Goal: Information Seeking & Learning: Learn about a topic

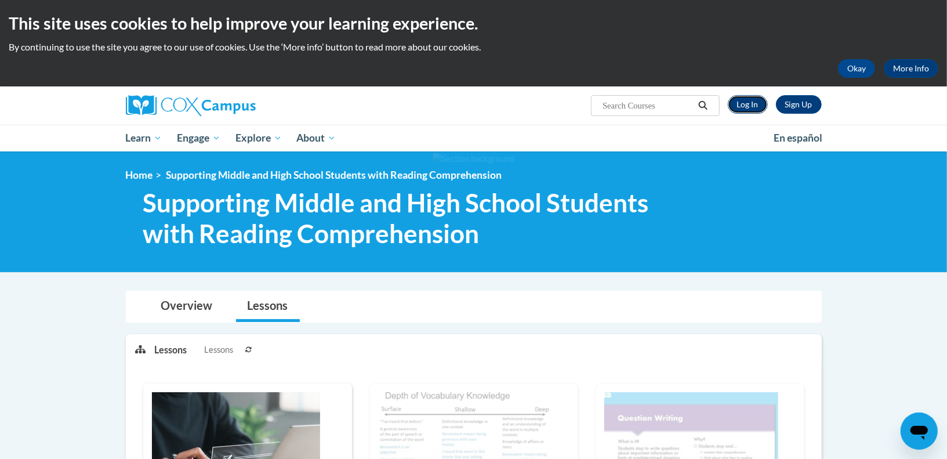
click at [741, 101] on link "Log In" at bounding box center [748, 104] width 40 height 19
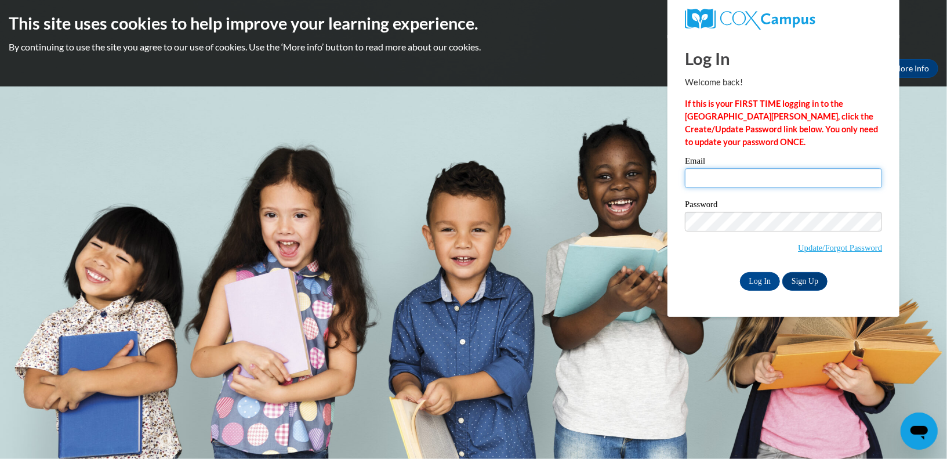
click at [751, 177] on input "Email" at bounding box center [783, 178] width 197 height 20
type input "brandon-graber@outlook.com"
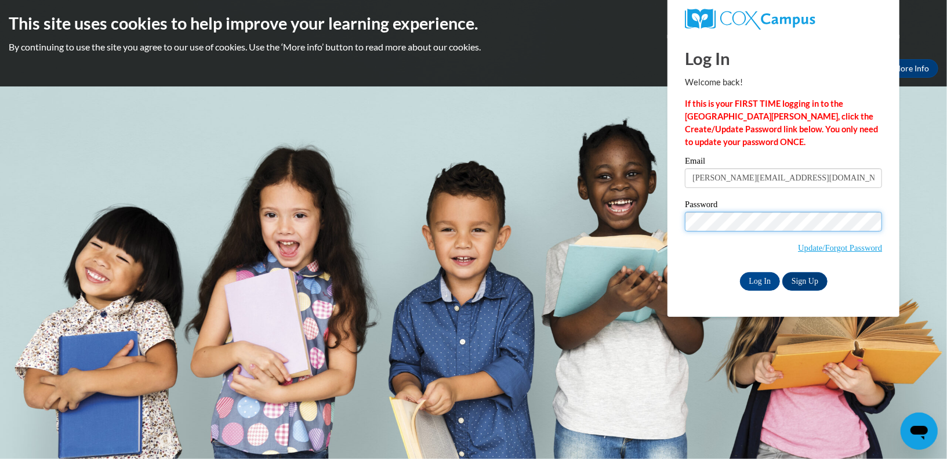
click at [740, 272] on input "Log In" at bounding box center [760, 281] width 41 height 19
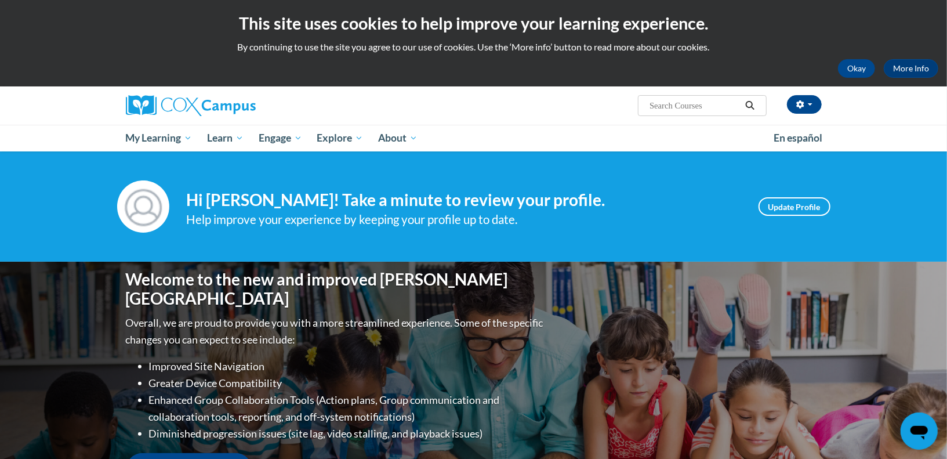
click at [757, 279] on div "Welcome to the new and improved Cox Campus Overall, we are proud to provide you…" at bounding box center [473, 377] width 731 height 232
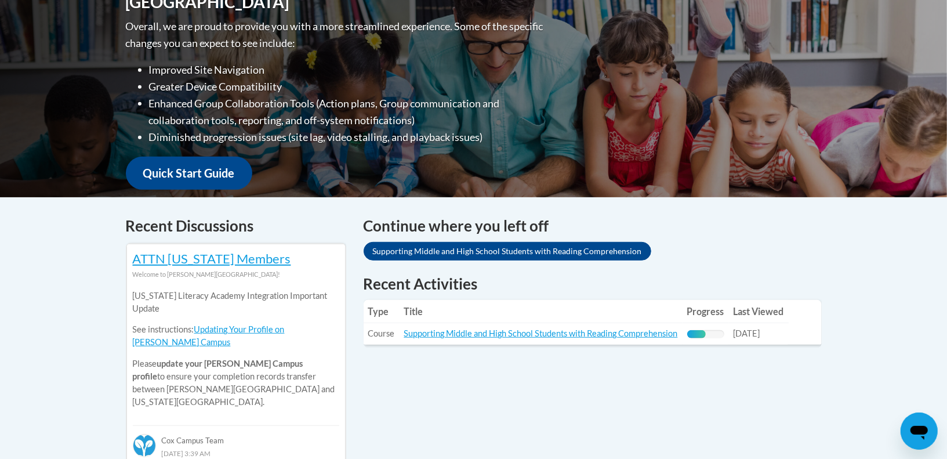
scroll to position [419, 0]
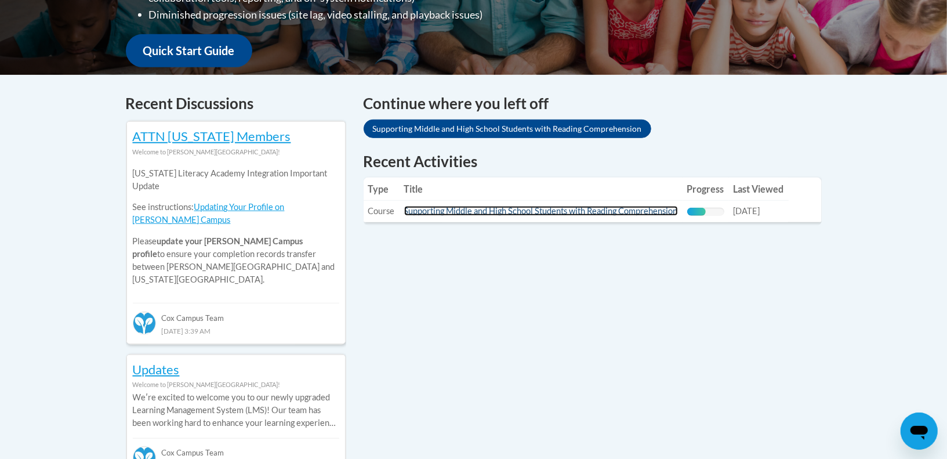
click at [506, 209] on link "Supporting Middle and High School Students with Reading Comprehension" at bounding box center [541, 211] width 274 height 10
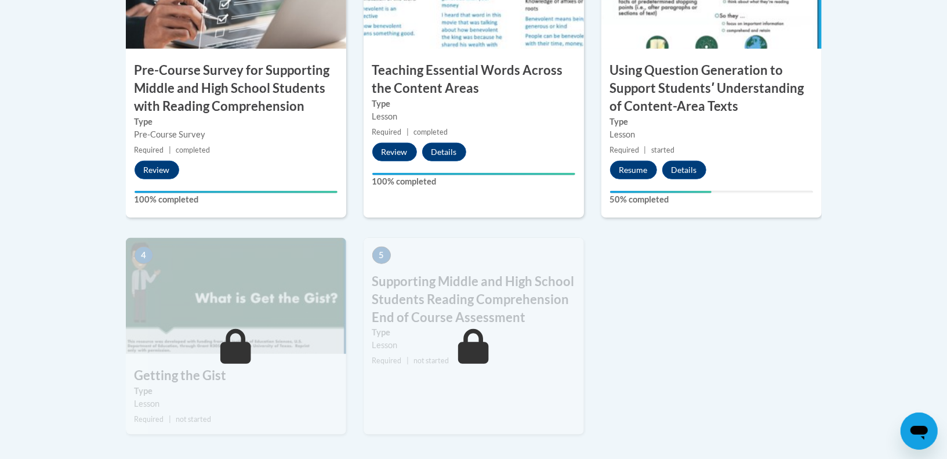
scroll to position [508, 0]
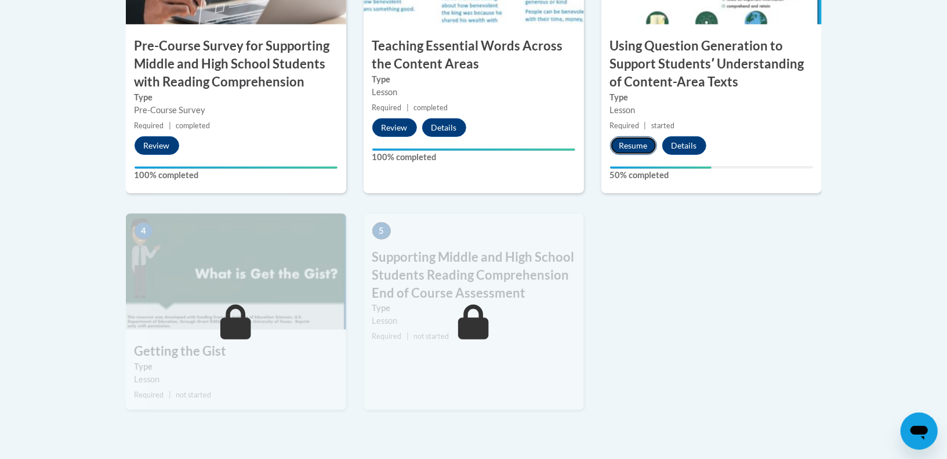
click at [624, 147] on button "Resume" at bounding box center [633, 145] width 47 height 19
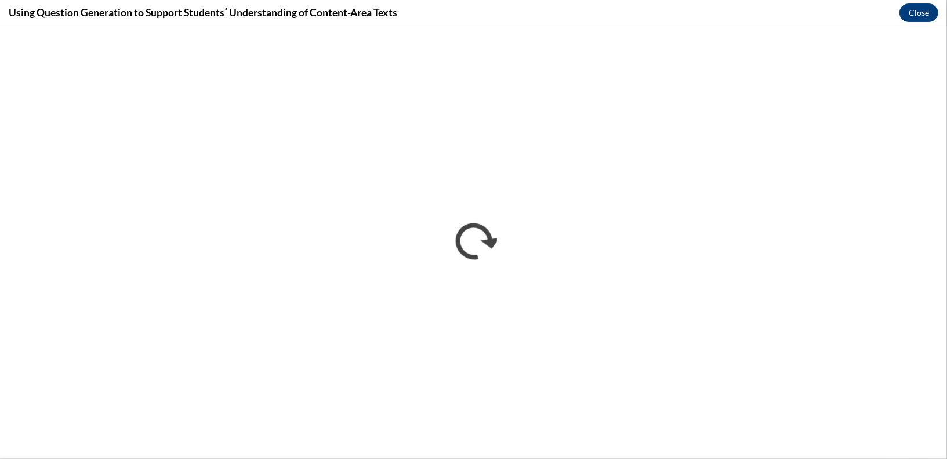
scroll to position [0, 0]
click at [920, 15] on button "Close" at bounding box center [918, 12] width 39 height 19
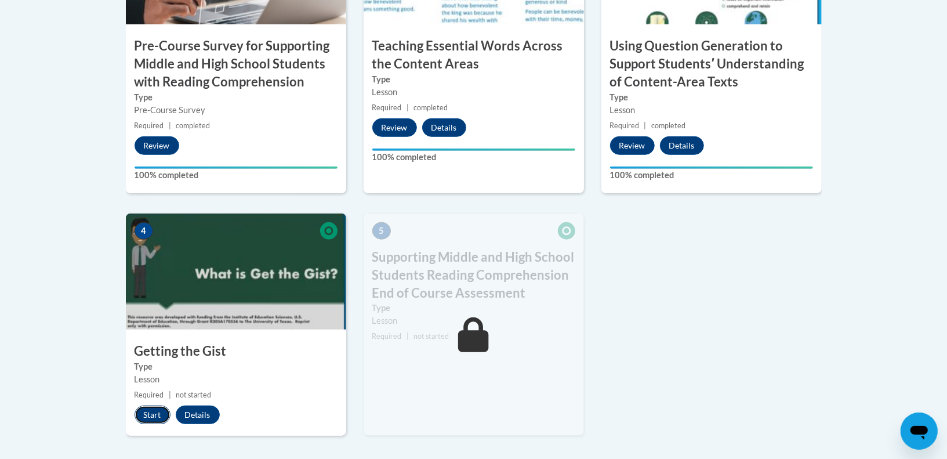
click at [150, 415] on button "Start" at bounding box center [153, 414] width 36 height 19
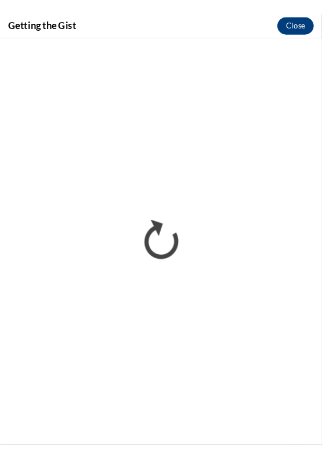
scroll to position [554, 0]
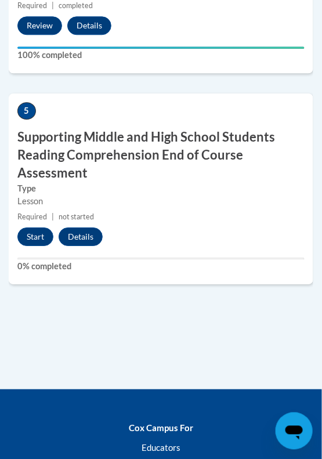
scroll to position [1554, 0]
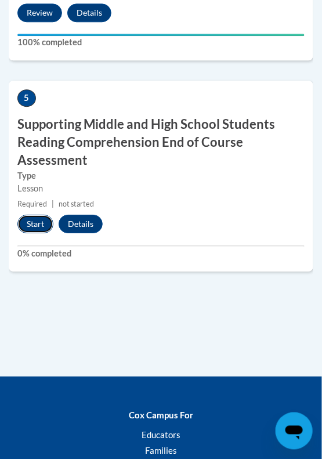
click at [32, 220] on button "Start" at bounding box center [35, 224] width 36 height 19
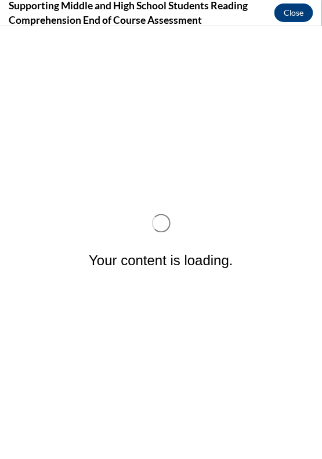
scroll to position [0, 0]
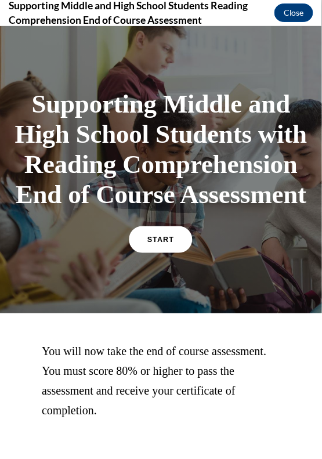
click at [171, 252] on link "START" at bounding box center [160, 239] width 63 height 27
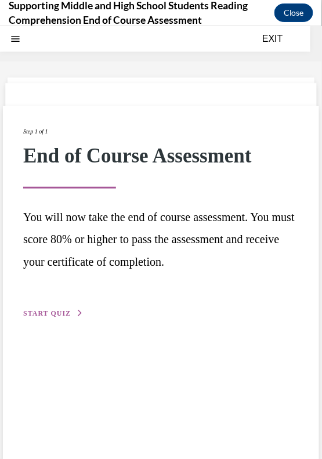
scroll to position [36, 0]
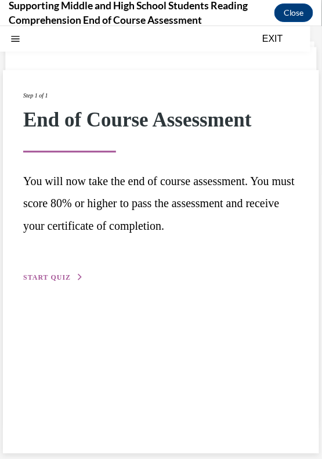
click at [42, 273] on span "START QUIZ" at bounding box center [47, 277] width 48 height 8
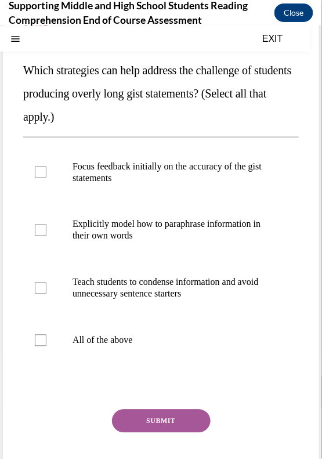
scroll to position [113, 0]
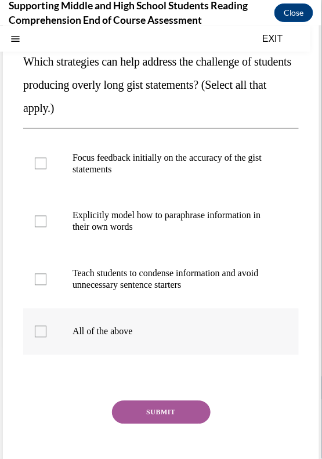
click at [211, 342] on label "All of the above" at bounding box center [160, 331] width 275 height 46
click at [46, 337] on input "All of the above" at bounding box center [41, 331] width 12 height 12
checkbox input "true"
click at [171, 413] on button "SUBMIT" at bounding box center [161, 411] width 99 height 23
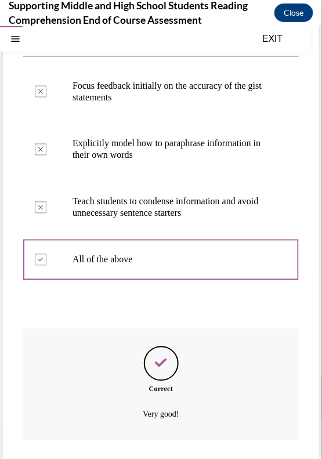
scroll to position [255, 0]
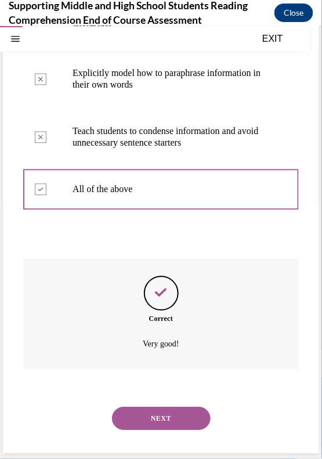
click at [166, 418] on button "NEXT" at bounding box center [161, 417] width 99 height 23
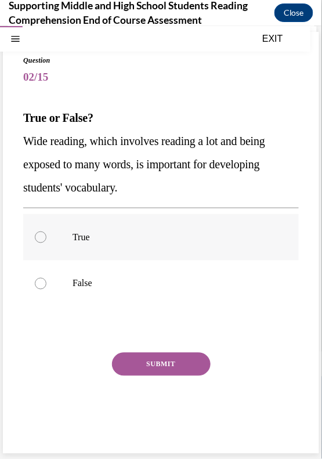
click at [107, 235] on p "True" at bounding box center [170, 237] width 197 height 12
click at [46, 235] on input "True" at bounding box center [41, 237] width 12 height 12
radio input "true"
click at [158, 366] on button "SUBMIT" at bounding box center [161, 363] width 99 height 23
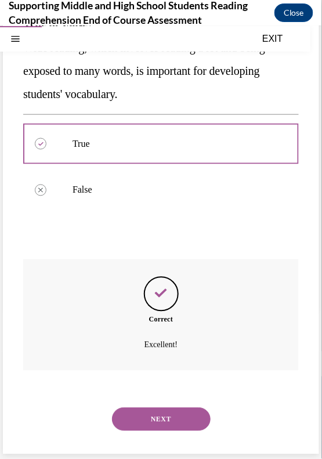
scroll to position [151, 0]
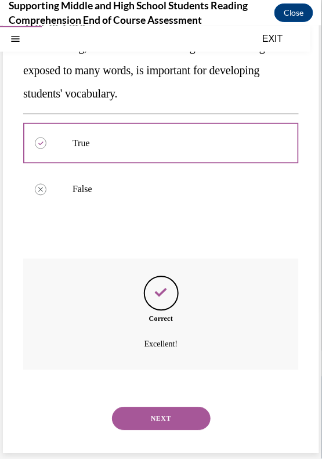
click at [149, 411] on button "NEXT" at bounding box center [161, 417] width 99 height 23
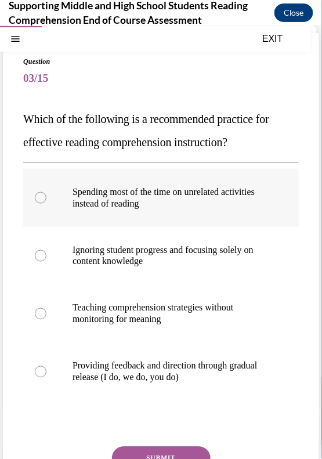
scroll to position [57, 0]
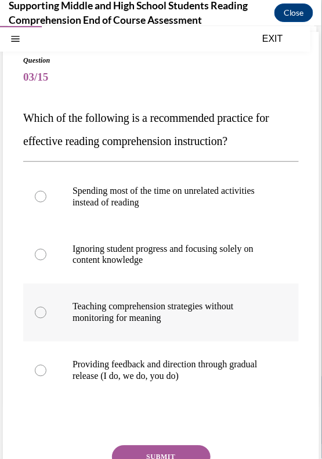
click at [76, 316] on p "Teaching comprehension strategies without monitoring for meaning" at bounding box center [170, 311] width 197 height 23
click at [46, 316] on input "Teaching comprehension strategies without monitoring for meaning" at bounding box center [41, 312] width 12 height 12
radio input "true"
click at [138, 448] on button "SUBMIT" at bounding box center [161, 456] width 99 height 23
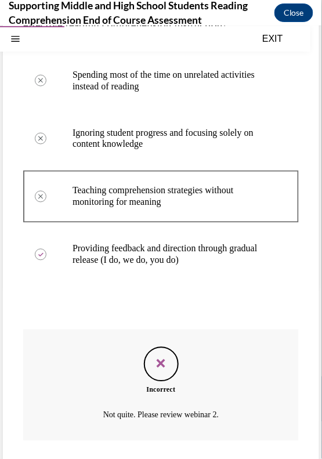
scroll to position [244, 0]
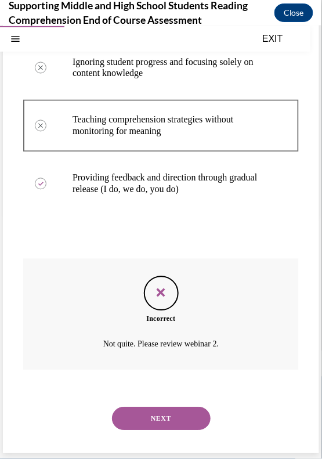
click at [154, 419] on button "NEXT" at bounding box center [161, 417] width 99 height 23
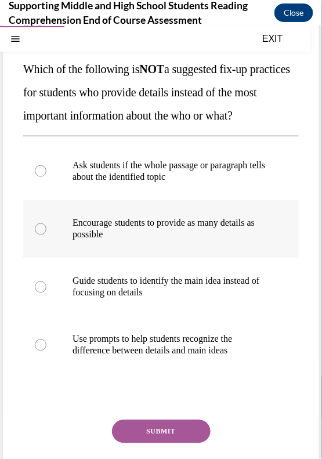
scroll to position [112, 0]
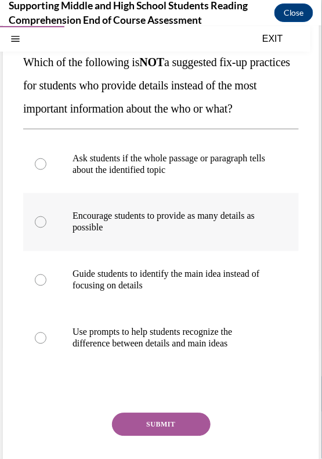
click at [76, 233] on p "Encourage students to provide as many details as possible" at bounding box center [170, 221] width 197 height 23
click at [46, 227] on input "Encourage students to provide as many details as possible" at bounding box center [41, 222] width 12 height 12
radio input "true"
click at [152, 435] on button "SUBMIT" at bounding box center [161, 423] width 99 height 23
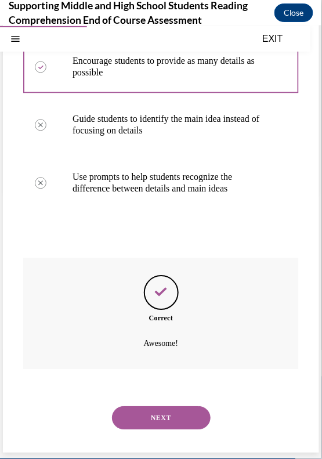
scroll to position [290, 0]
click at [141, 419] on button "NEXT" at bounding box center [161, 417] width 99 height 23
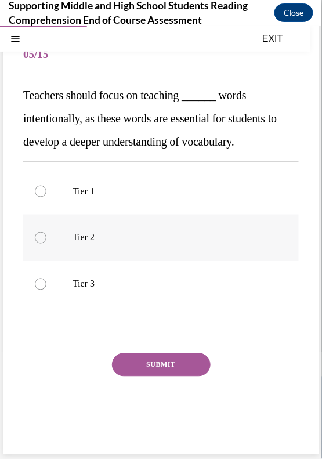
click at [46, 237] on div at bounding box center [41, 237] width 12 height 12
click at [46, 237] on input "Tier 2" at bounding box center [41, 237] width 12 height 12
radio input "true"
click at [154, 353] on button "SUBMIT" at bounding box center [161, 364] width 99 height 23
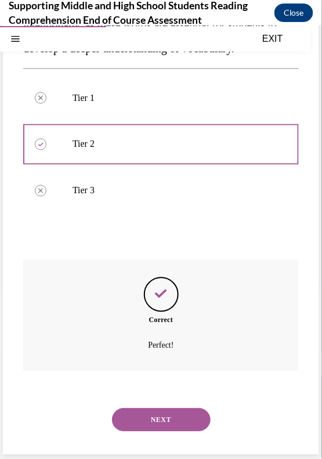
scroll to position [174, 0]
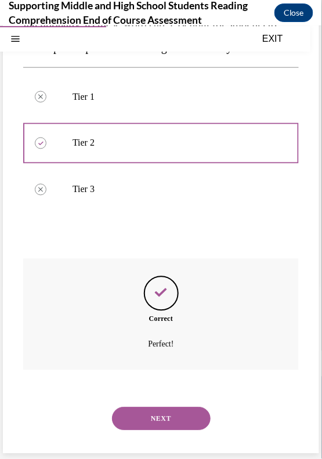
click at [126, 418] on button "NEXT" at bounding box center [161, 417] width 99 height 23
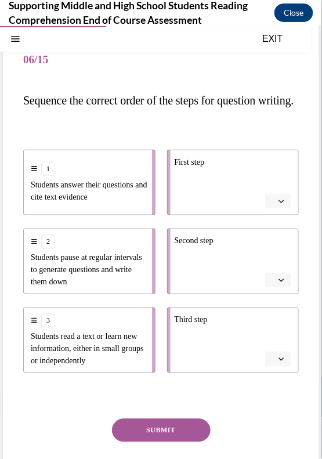
scroll to position [63, 0]
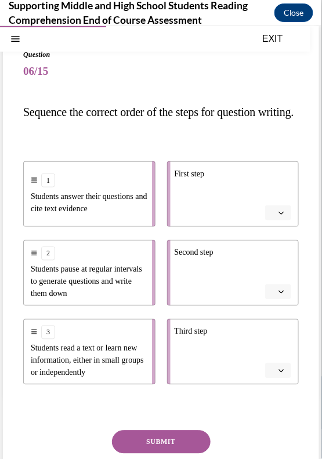
click at [276, 377] on button "button" at bounding box center [278, 369] width 26 height 15
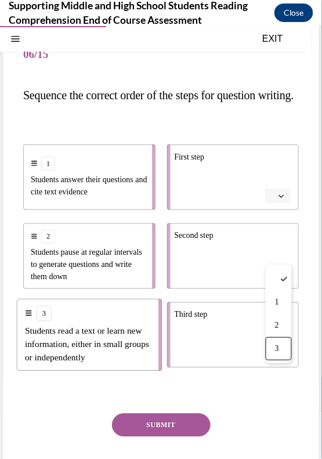
scroll to position [83, 0]
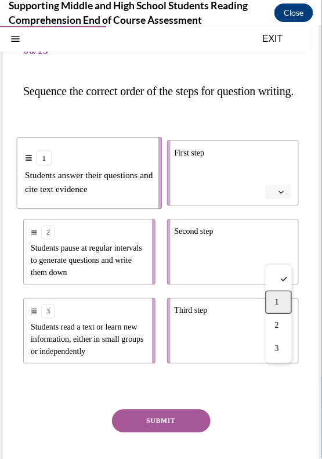
click at [274, 310] on div "1" at bounding box center [279, 301] width 26 height 23
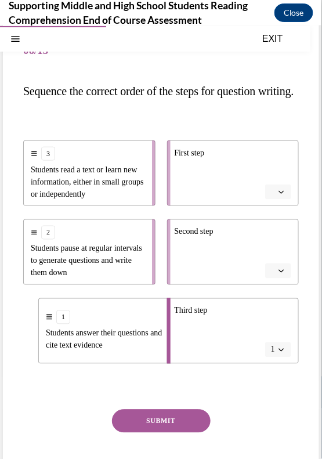
click at [273, 278] on button "button" at bounding box center [278, 270] width 26 height 15
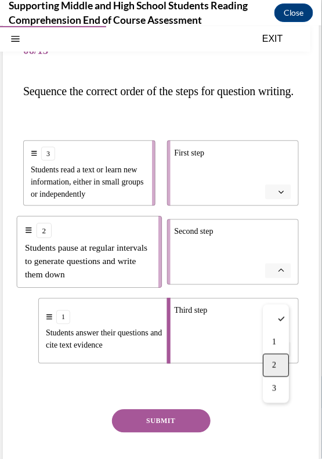
click at [268, 362] on div "2" at bounding box center [276, 364] width 26 height 23
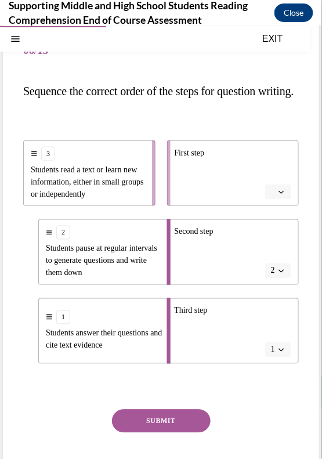
click at [275, 197] on span "Please select an option" at bounding box center [273, 192] width 4 height 12
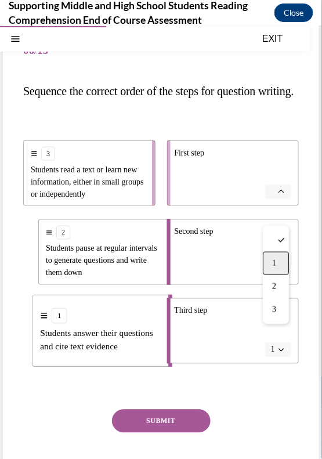
click at [271, 261] on div "1" at bounding box center [276, 262] width 26 height 23
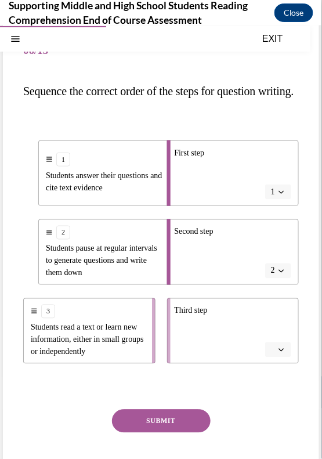
click at [274, 197] on span "1" at bounding box center [273, 192] width 4 height 12
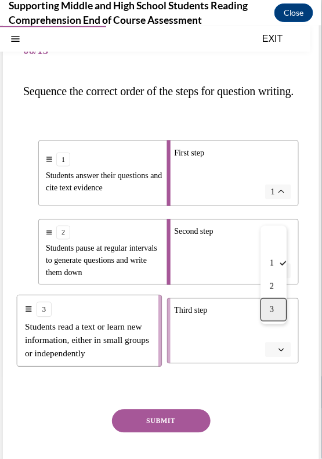
click at [273, 314] on div "3" at bounding box center [273, 308] width 26 height 23
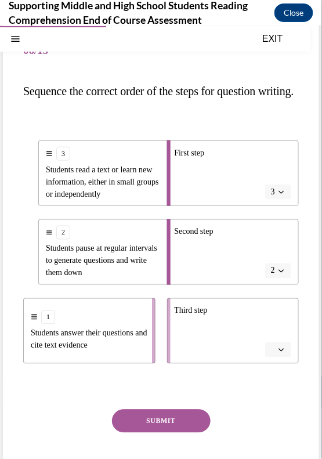
click at [165, 432] on button "SUBMIT" at bounding box center [161, 420] width 99 height 23
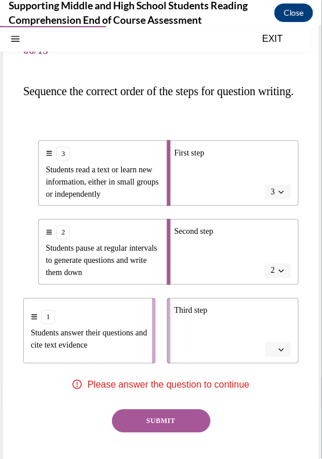
click at [277, 353] on span "button" at bounding box center [281, 349] width 8 height 8
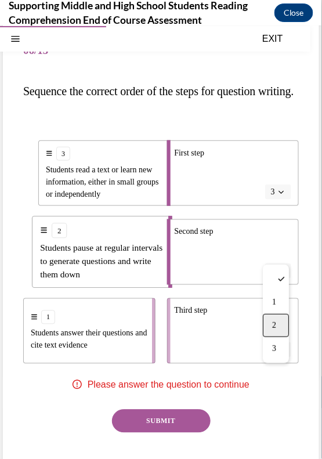
click at [272, 313] on div "2" at bounding box center [276, 324] width 26 height 23
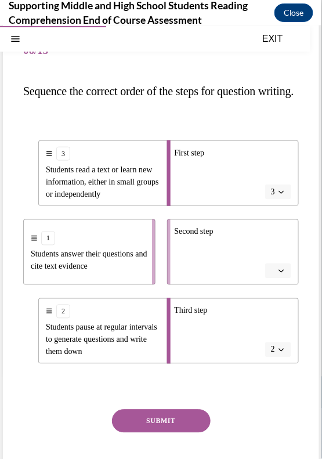
scroll to position [87, 0]
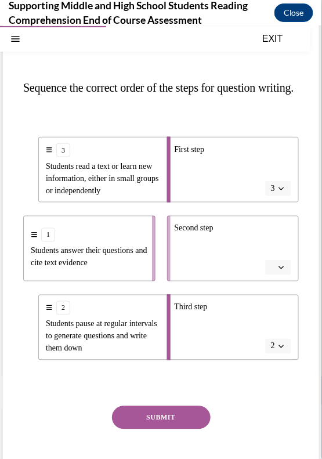
click at [273, 351] on span "2" at bounding box center [273, 346] width 4 height 12
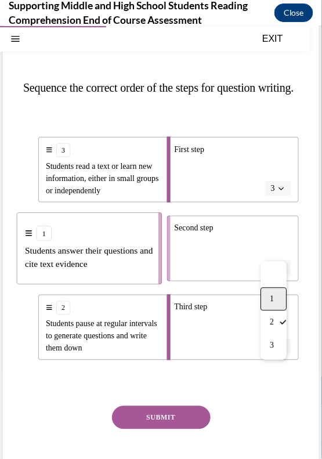
click at [271, 295] on span "1" at bounding box center [272, 298] width 4 height 9
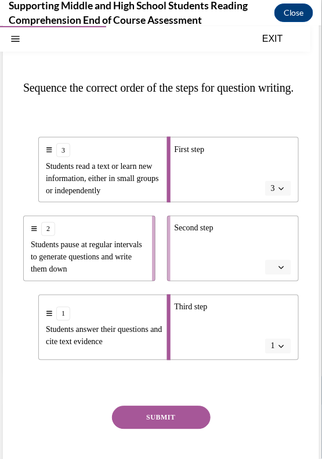
click at [281, 274] on button "button" at bounding box center [278, 266] width 26 height 15
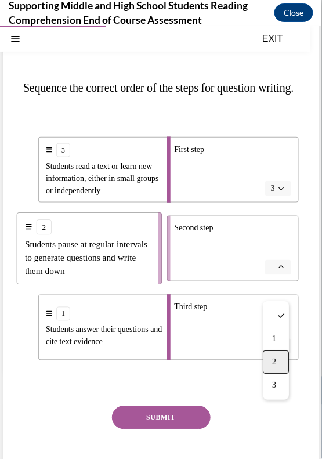
click at [270, 354] on div "2" at bounding box center [276, 361] width 26 height 23
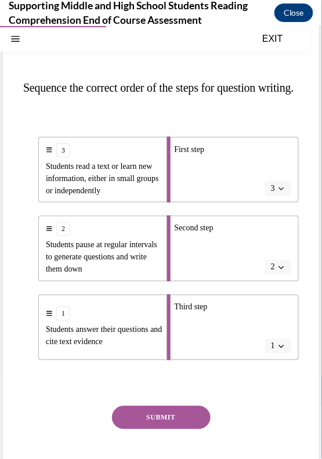
click at [184, 428] on button "SUBMIT" at bounding box center [161, 416] width 99 height 23
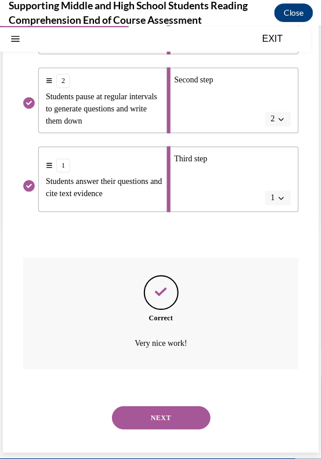
scroll to position [257, 0]
click at [154, 418] on button "NEXT" at bounding box center [161, 417] width 99 height 23
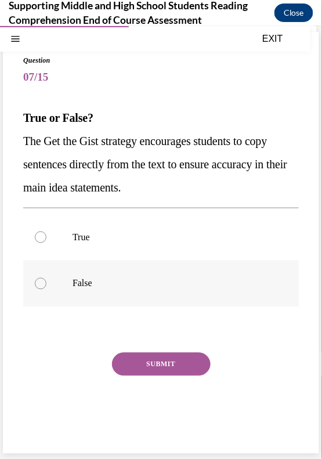
click at [52, 287] on label "False" at bounding box center [160, 283] width 275 height 46
click at [46, 287] on input "False" at bounding box center [41, 283] width 12 height 12
radio input "true"
click at [128, 371] on button "SUBMIT" at bounding box center [161, 363] width 99 height 23
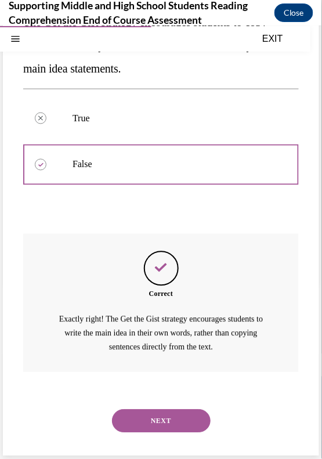
scroll to position [178, 0]
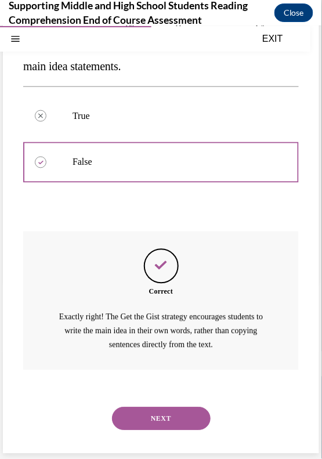
click at [145, 423] on button "NEXT" at bounding box center [161, 417] width 99 height 23
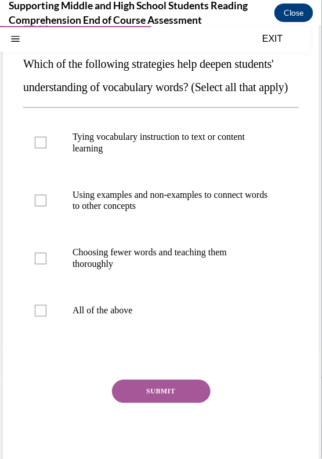
scroll to position [108, 0]
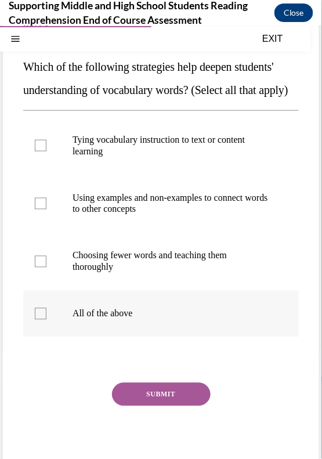
click at [83, 319] on p "All of the above" at bounding box center [170, 313] width 197 height 12
click at [46, 319] on input "All of the above" at bounding box center [41, 313] width 12 height 12
checkbox input "true"
click at [149, 405] on button "SUBMIT" at bounding box center [161, 393] width 99 height 23
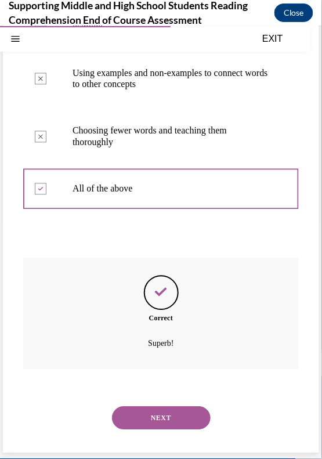
scroll to position [255, 0]
click at [140, 424] on button "NEXT" at bounding box center [161, 417] width 99 height 23
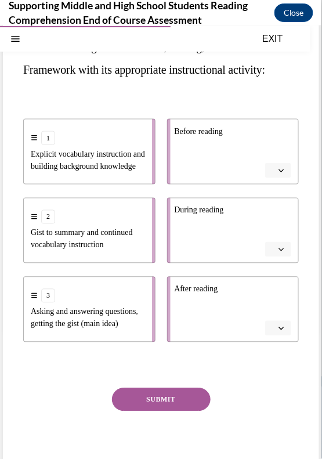
scroll to position [126, 0]
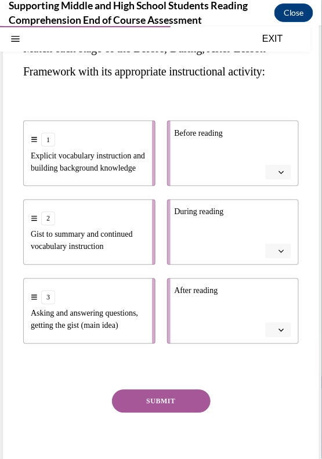
click at [270, 170] on button "button" at bounding box center [278, 171] width 26 height 15
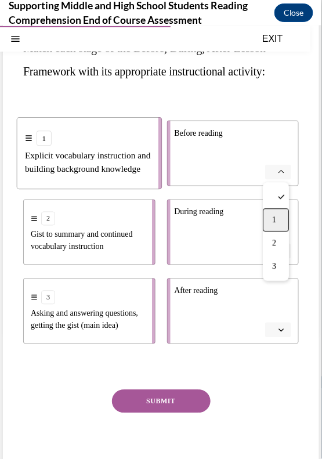
click at [273, 220] on span "1" at bounding box center [274, 219] width 4 height 9
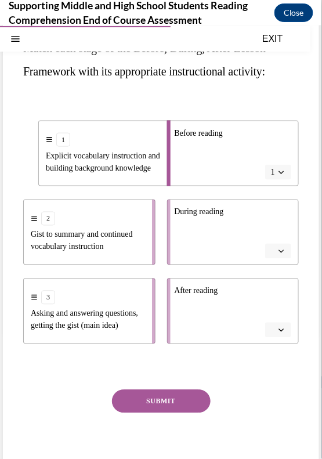
click at [275, 248] on button "button" at bounding box center [278, 250] width 26 height 15
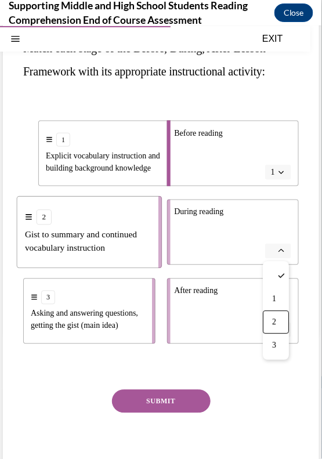
click at [208, 321] on li "After reading" at bounding box center [233, 311] width 132 height 66
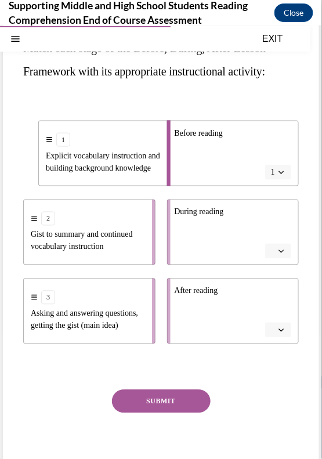
click at [284, 249] on icon "button" at bounding box center [281, 251] width 6 height 6
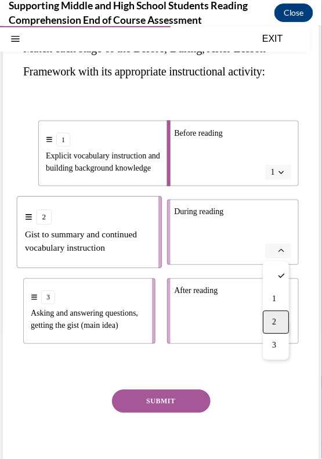
click at [277, 332] on div "2" at bounding box center [276, 321] width 26 height 23
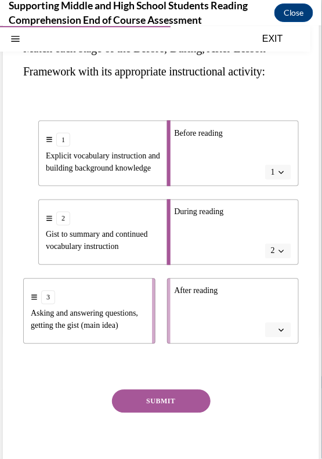
click at [280, 329] on icon "button" at bounding box center [281, 329] width 5 height 3
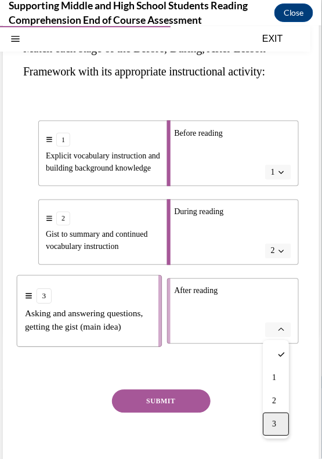
click at [275, 416] on div "3" at bounding box center [276, 423] width 26 height 23
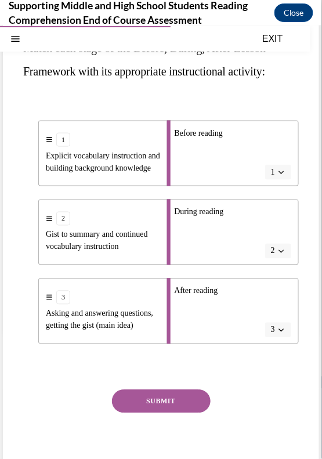
click at [161, 401] on button "SUBMIT" at bounding box center [161, 400] width 99 height 23
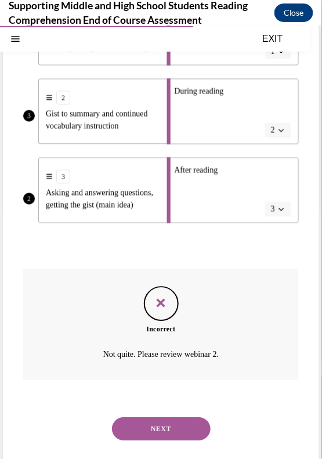
scroll to position [257, 0]
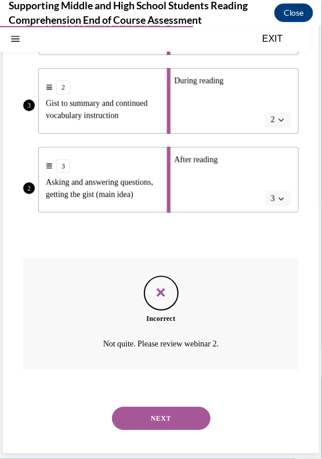
click at [163, 423] on button "NEXT" at bounding box center [161, 417] width 99 height 23
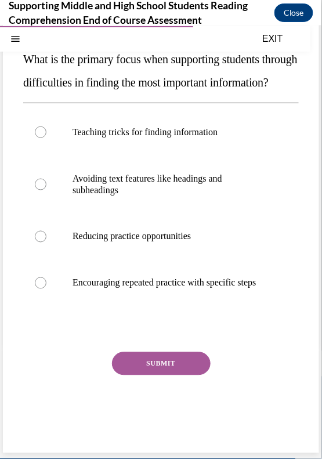
scroll to position [111, 0]
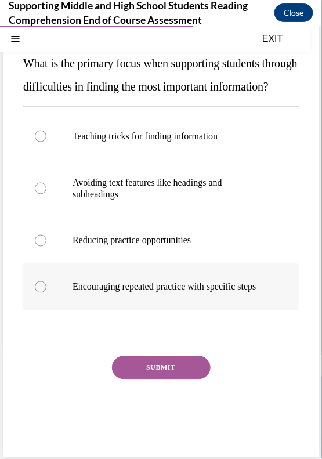
click at [82, 295] on label "Encouraging repeated practice with specific steps" at bounding box center [160, 286] width 275 height 46
click at [46, 292] on input "Encouraging repeated practice with specific steps" at bounding box center [41, 287] width 12 height 12
radio input "true"
click at [146, 379] on button "SUBMIT" at bounding box center [161, 366] width 99 height 23
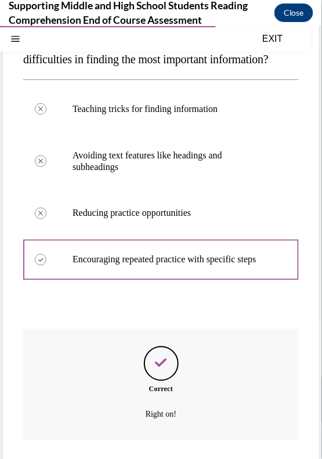
scroll to position [244, 0]
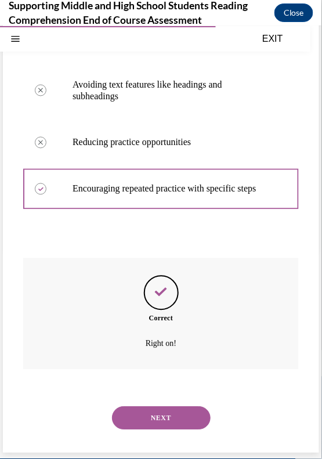
click at [154, 416] on button "NEXT" at bounding box center [161, 417] width 99 height 23
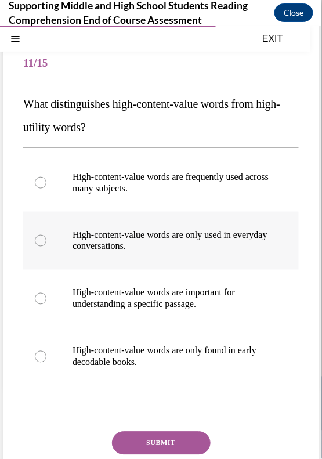
scroll to position [112, 0]
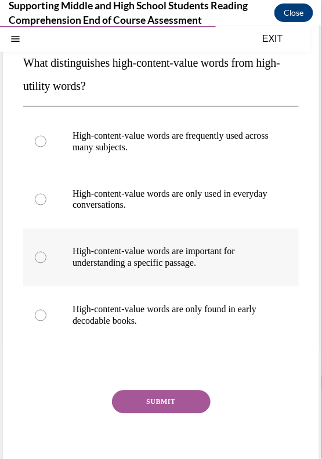
click at [119, 259] on p "High-content-value words are important for understanding a specific passage." at bounding box center [170, 256] width 197 height 23
click at [46, 259] on input "High-content-value words are important for understanding a specific passage." at bounding box center [41, 257] width 12 height 12
radio input "true"
click at [167, 401] on button "SUBMIT" at bounding box center [161, 401] width 99 height 23
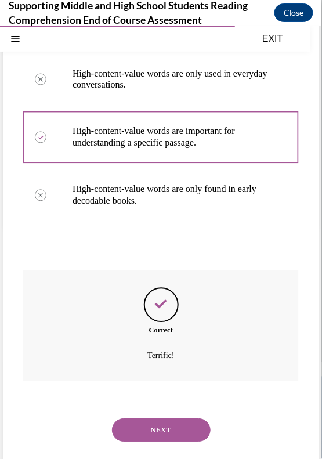
scroll to position [244, 0]
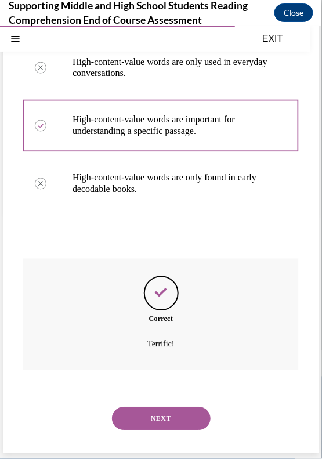
click at [159, 417] on button "NEXT" at bounding box center [161, 417] width 99 height 23
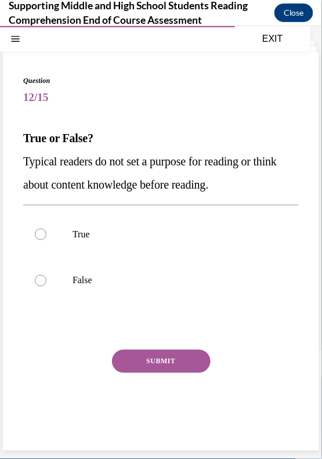
scroll to position [36, 0]
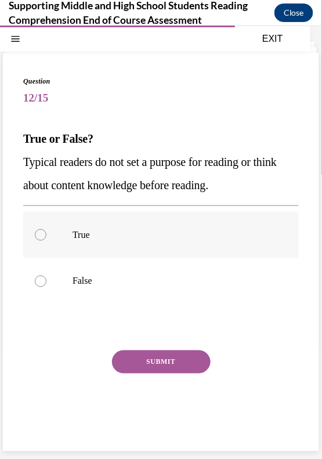
click at [68, 240] on label "True" at bounding box center [160, 234] width 275 height 46
click at [46, 240] on input "True" at bounding box center [41, 234] width 12 height 12
radio input "true"
click at [143, 361] on button "SUBMIT" at bounding box center [161, 361] width 99 height 23
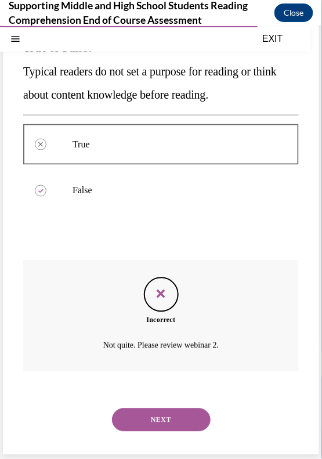
scroll to position [128, 0]
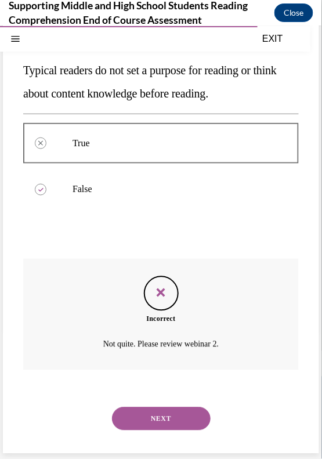
click at [144, 418] on button "NEXT" at bounding box center [161, 417] width 99 height 23
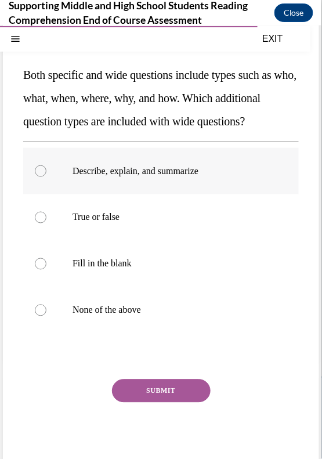
scroll to position [99, 0]
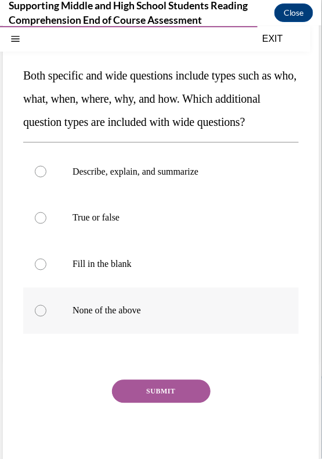
click at [111, 333] on label "None of the above" at bounding box center [160, 310] width 275 height 46
click at [46, 316] on input "None of the above" at bounding box center [41, 310] width 12 height 12
radio input "true"
click at [93, 194] on label "Describe, explain, and summarize" at bounding box center [160, 171] width 275 height 46
click at [46, 177] on input "Describe, explain, and summarize" at bounding box center [41, 171] width 12 height 12
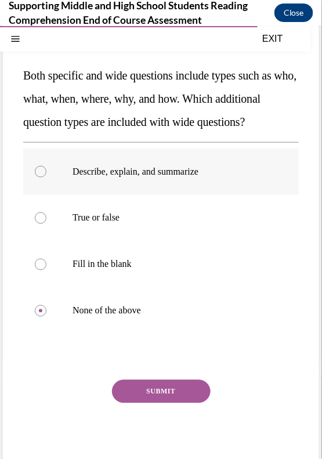
radio input "true"
click at [130, 402] on button "SUBMIT" at bounding box center [161, 390] width 99 height 23
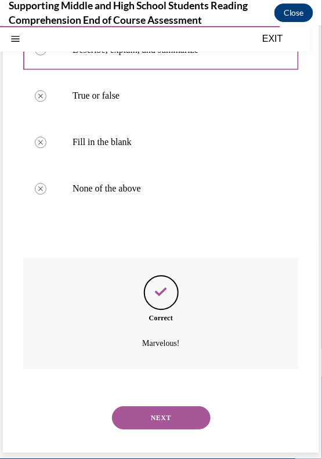
scroll to position [244, 0]
click at [129, 412] on button "NEXT" at bounding box center [161, 417] width 99 height 23
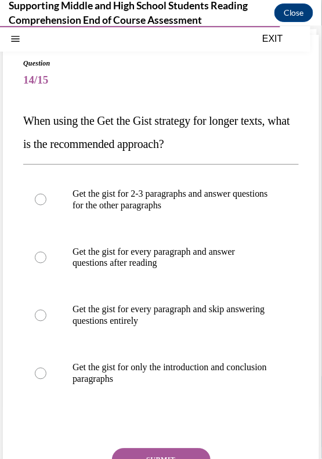
scroll to position [56, 0]
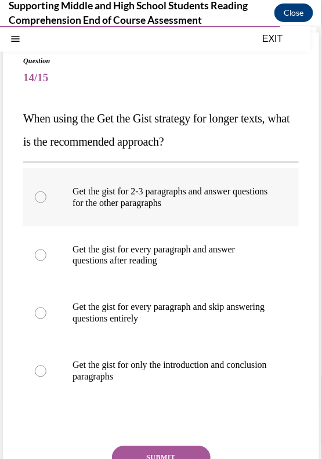
click at [64, 190] on label "Get the gist for 2-3 paragraphs and answer questions for the other paragraphs" at bounding box center [160, 197] width 275 height 58
click at [46, 191] on input "Get the gist for 2-3 paragraphs and answer questions for the other paragraphs" at bounding box center [41, 197] width 12 height 12
radio input "true"
click at [99, 266] on label "Get the gist for every paragraph and answer questions after reading" at bounding box center [160, 255] width 275 height 58
click at [46, 260] on input "Get the gist for every paragraph and answer questions after reading" at bounding box center [41, 255] width 12 height 12
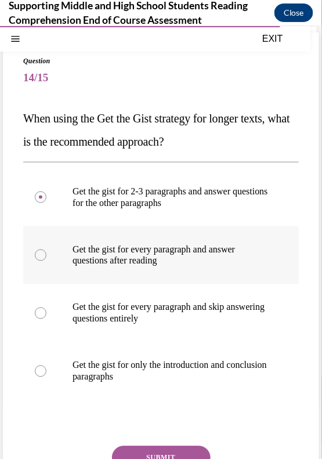
radio input "true"
click at [155, 452] on button "SUBMIT" at bounding box center [161, 456] width 99 height 23
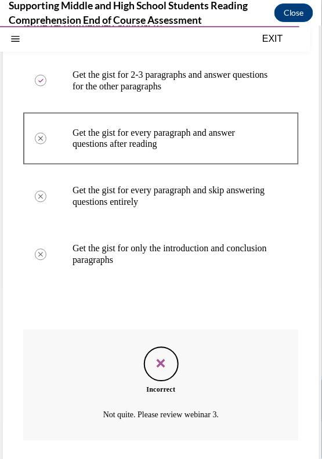
scroll to position [244, 0]
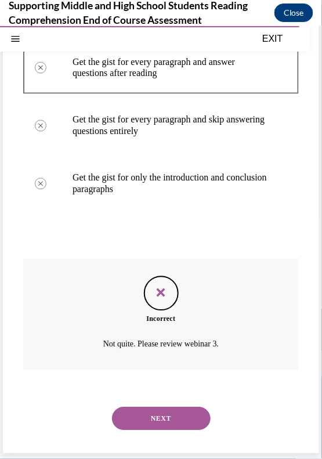
click at [151, 415] on button "NEXT" at bounding box center [161, 417] width 99 height 23
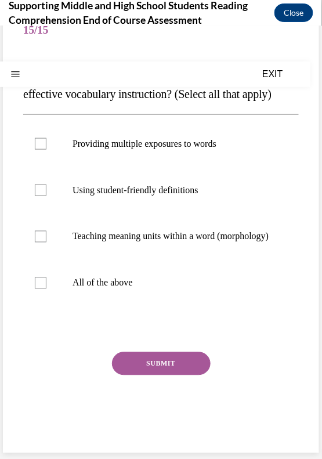
scroll to position [0, 0]
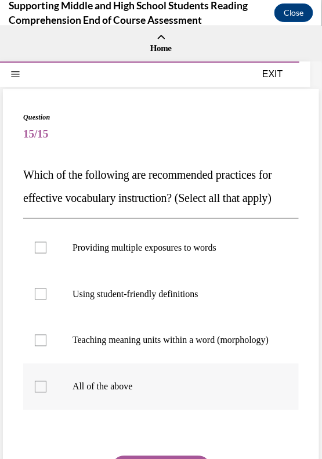
click at [123, 392] on p "All of the above" at bounding box center [170, 386] width 197 height 12
click at [46, 392] on input "All of the above" at bounding box center [41, 386] width 12 height 12
checkbox input "true"
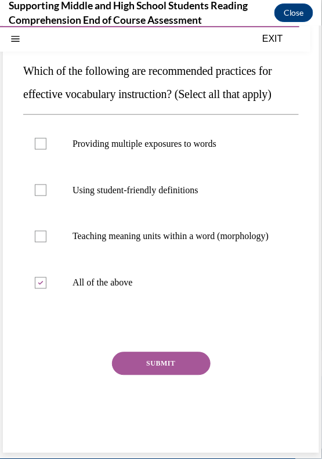
click at [179, 365] on button "SUBMIT" at bounding box center [161, 362] width 99 height 23
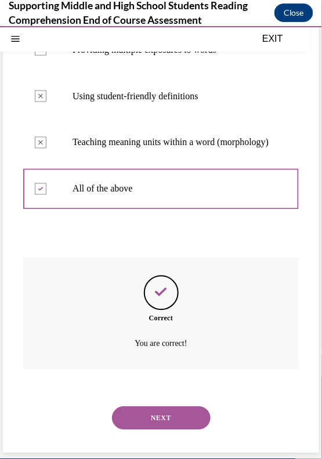
scroll to position [209, 0]
click at [173, 405] on div "NEXT" at bounding box center [160, 417] width 275 height 46
click at [169, 409] on button "NEXT" at bounding box center [161, 417] width 99 height 23
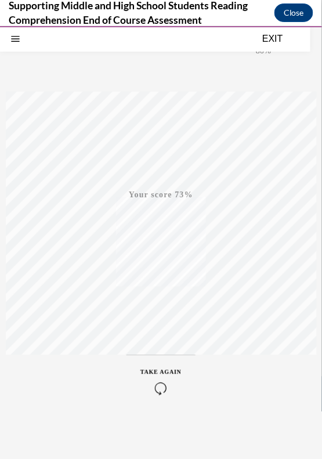
click at [162, 386] on icon "button" at bounding box center [160, 388] width 41 height 13
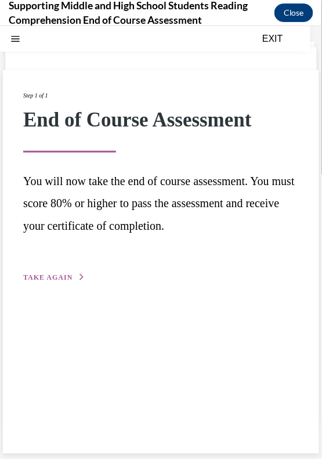
click at [59, 276] on span "TAKE AGAIN" at bounding box center [47, 277] width 49 height 8
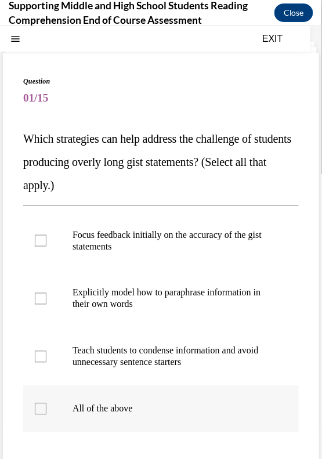
click at [59, 407] on label "All of the above" at bounding box center [160, 408] width 275 height 46
click at [46, 407] on input "All of the above" at bounding box center [41, 408] width 12 height 12
checkbox input "true"
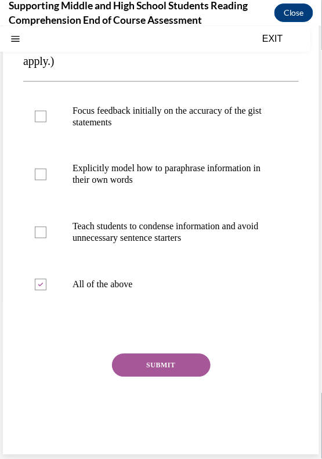
scroll to position [161, 0]
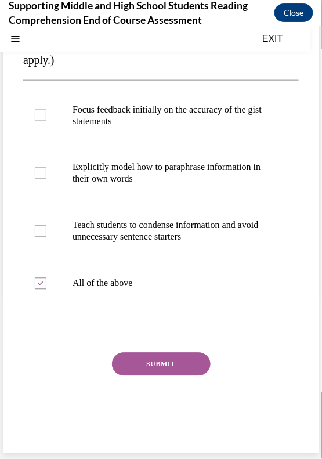
click at [150, 366] on button "SUBMIT" at bounding box center [161, 363] width 99 height 23
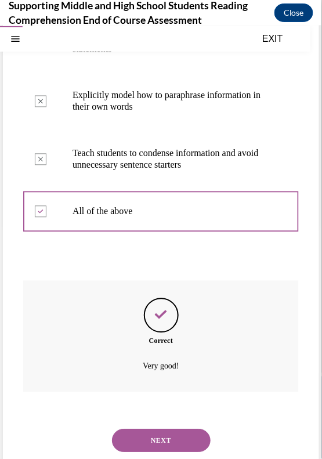
scroll to position [255, 0]
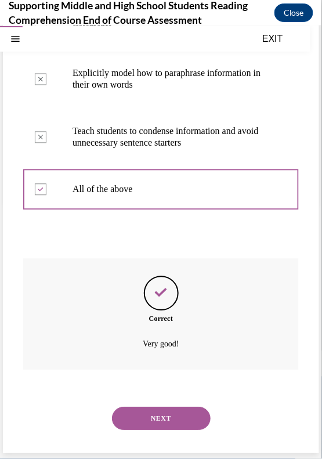
click at [151, 433] on div "NEXT" at bounding box center [160, 418] width 275 height 46
click at [151, 418] on button "NEXT" at bounding box center [161, 417] width 99 height 23
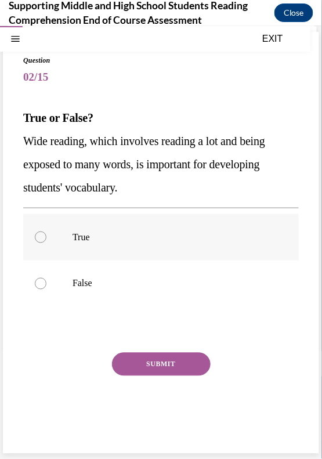
click at [63, 235] on label "True" at bounding box center [160, 236] width 275 height 46
click at [46, 235] on input "True" at bounding box center [41, 237] width 12 height 12
radio input "true"
click at [165, 374] on button "SUBMIT" at bounding box center [161, 363] width 99 height 23
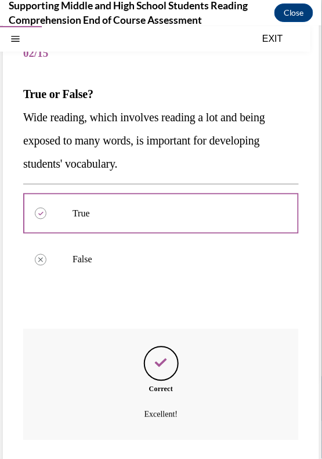
scroll to position [151, 0]
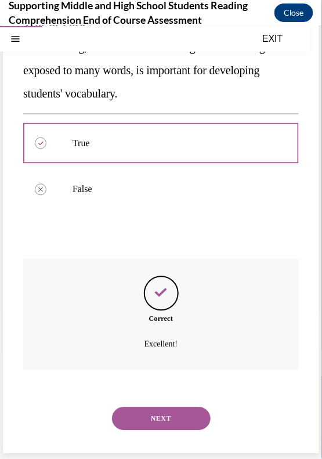
click at [150, 418] on button "NEXT" at bounding box center [161, 417] width 99 height 23
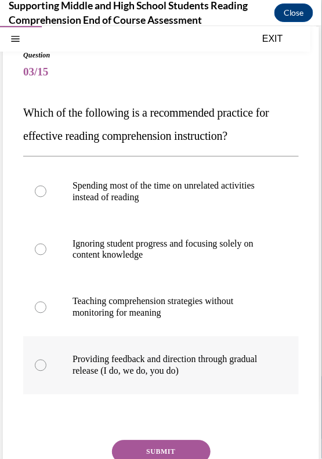
scroll to position [77, 0]
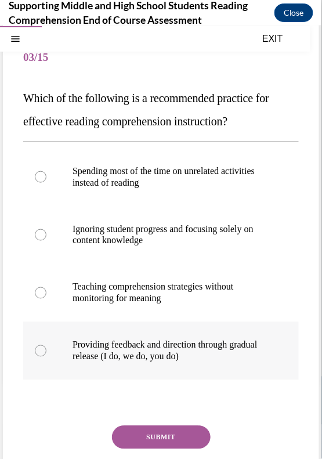
click at [48, 351] on label "Providing feedback and direction through gradual release (I do, we do, you do)" at bounding box center [160, 350] width 275 height 58
click at [46, 351] on input "Providing feedback and direction through gradual release (I do, we do, you do)" at bounding box center [41, 350] width 12 height 12
radio input "true"
click at [146, 432] on button "SUBMIT" at bounding box center [161, 436] width 99 height 23
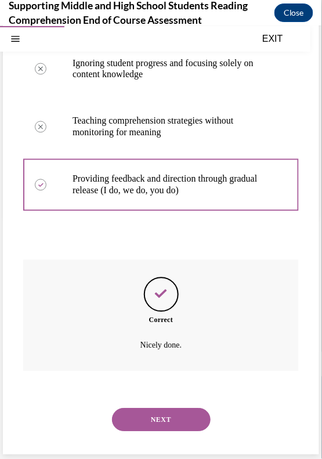
scroll to position [244, 0]
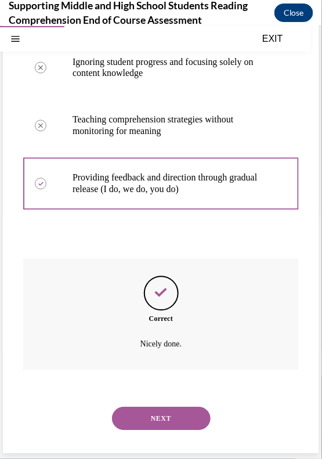
click at [161, 412] on button "NEXT" at bounding box center [161, 417] width 99 height 23
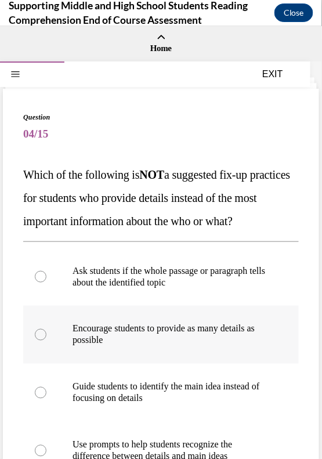
click at [64, 346] on label "Encourage students to provide as many details as possible" at bounding box center [160, 334] width 275 height 58
click at [46, 340] on input "Encourage students to provide as many details as possible" at bounding box center [41, 334] width 12 height 12
radio input "true"
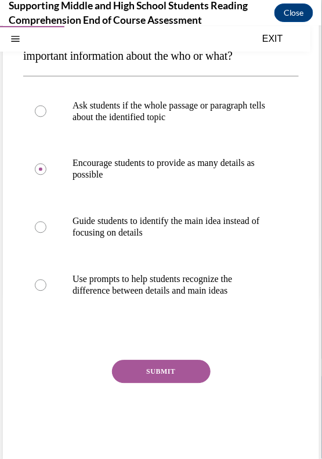
click at [168, 383] on button "SUBMIT" at bounding box center [161, 370] width 99 height 23
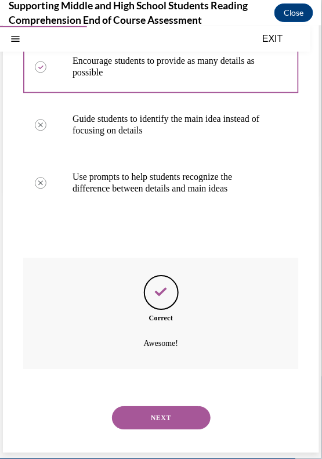
scroll to position [290, 0]
click at [173, 426] on button "NEXT" at bounding box center [161, 417] width 99 height 23
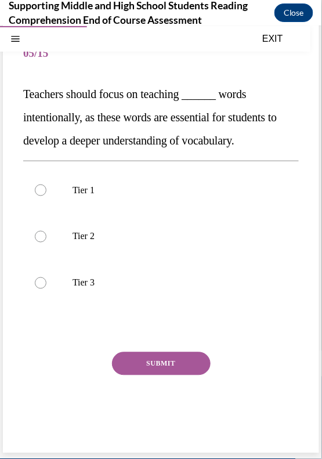
scroll to position [79, 0]
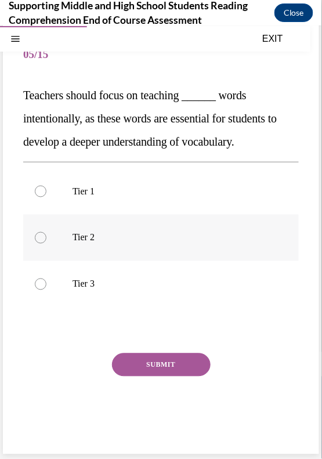
click at [46, 232] on label "Tier 2" at bounding box center [160, 237] width 275 height 46
click at [46, 232] on input "Tier 2" at bounding box center [41, 237] width 12 height 12
radio input "true"
click at [184, 351] on div "Question 05/15 Teachers should focus on teaching ______ words intentionally, as…" at bounding box center [160, 240] width 275 height 416
click at [180, 354] on button "SUBMIT" at bounding box center [161, 364] width 99 height 23
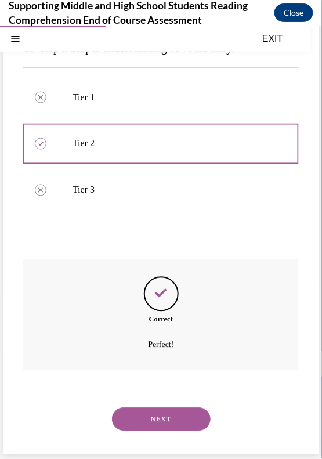
scroll to position [174, 0]
click at [163, 416] on button "NEXT" at bounding box center [161, 417] width 99 height 23
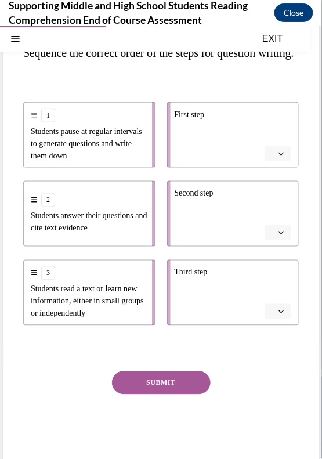
scroll to position [125, 0]
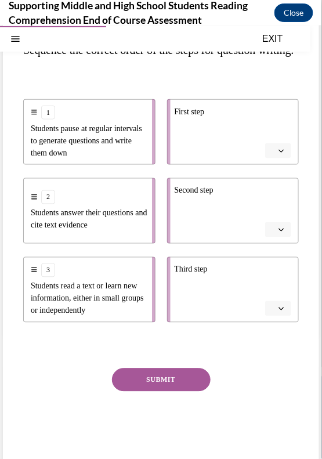
click at [278, 154] on span "button" at bounding box center [281, 150] width 8 height 8
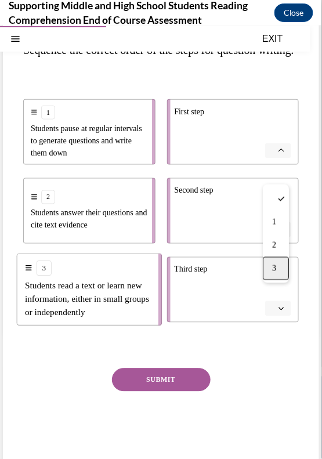
click at [279, 272] on div "3" at bounding box center [276, 267] width 26 height 23
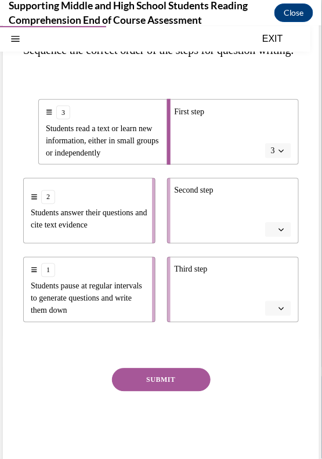
click at [275, 242] on li "Second step" at bounding box center [233, 210] width 132 height 66
click at [273, 235] on span "Please select an option" at bounding box center [273, 229] width 4 height 12
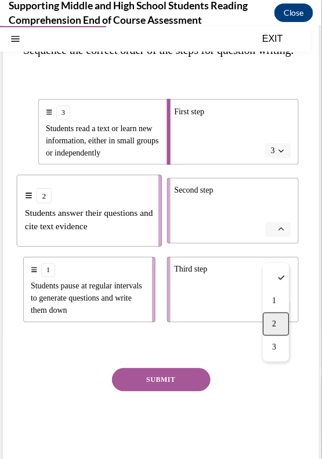
click at [283, 324] on div "2" at bounding box center [276, 323] width 26 height 23
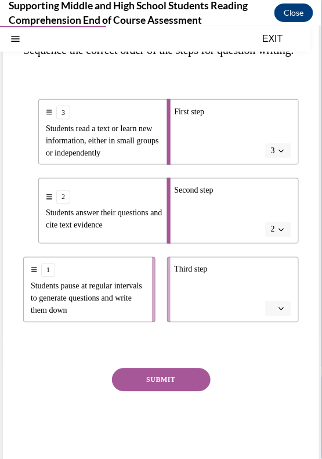
click at [279, 311] on icon "button" at bounding box center [281, 308] width 6 height 6
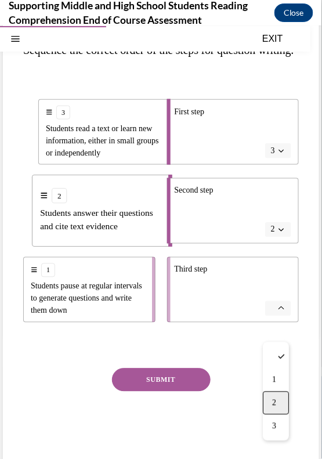
click at [281, 406] on div "2" at bounding box center [276, 402] width 26 height 23
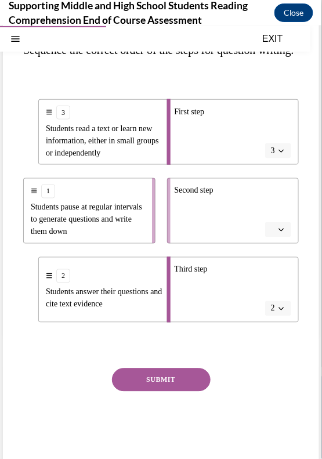
click at [281, 237] on button "button" at bounding box center [278, 228] width 26 height 15
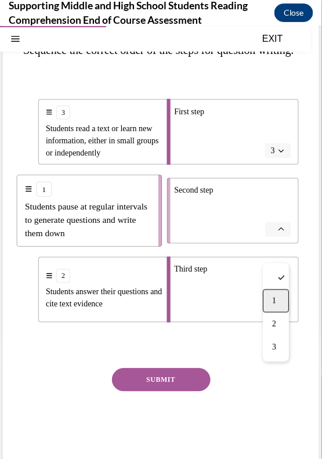
click at [279, 296] on div "1" at bounding box center [276, 300] width 26 height 23
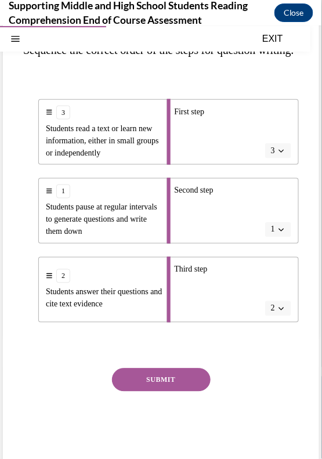
click at [153, 391] on button "SUBMIT" at bounding box center [161, 379] width 99 height 23
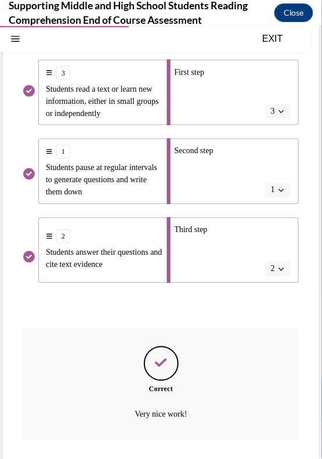
scroll to position [257, 0]
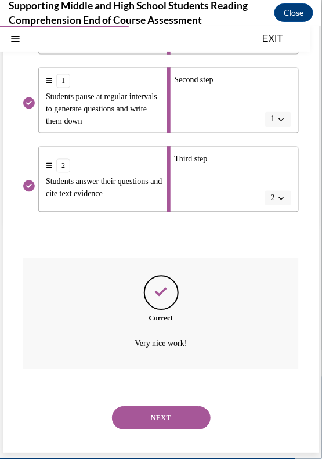
click at [173, 415] on button "NEXT" at bounding box center [161, 417] width 99 height 23
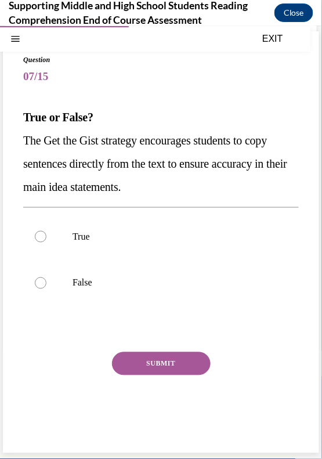
scroll to position [57, 0]
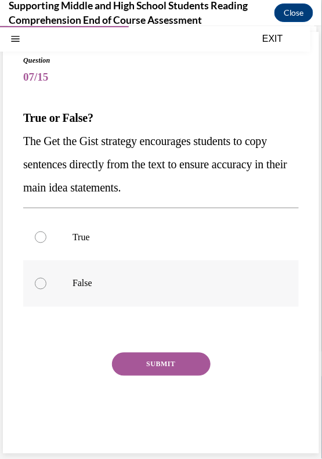
click at [48, 282] on label "False" at bounding box center [160, 283] width 275 height 46
click at [46, 282] on input "False" at bounding box center [41, 283] width 12 height 12
radio input "true"
click at [152, 355] on button "SUBMIT" at bounding box center [161, 363] width 99 height 23
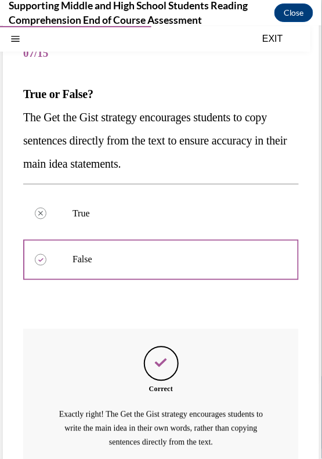
scroll to position [178, 0]
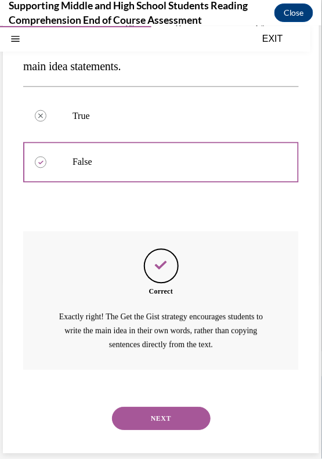
click at [176, 430] on div "NEXT" at bounding box center [160, 418] width 275 height 46
click at [176, 421] on button "NEXT" at bounding box center [161, 417] width 99 height 23
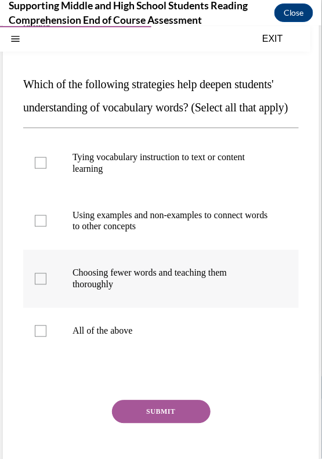
scroll to position [92, 0]
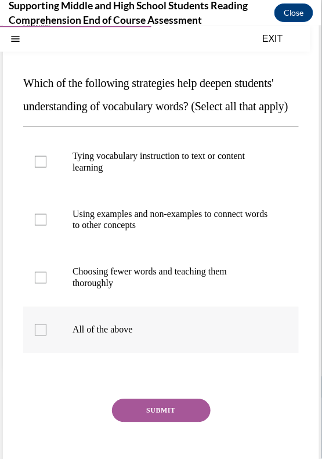
click at [67, 353] on label "All of the above" at bounding box center [160, 329] width 275 height 46
click at [46, 335] on input "All of the above" at bounding box center [41, 330] width 12 height 12
checkbox input "true"
click at [165, 422] on button "SUBMIT" at bounding box center [161, 409] width 99 height 23
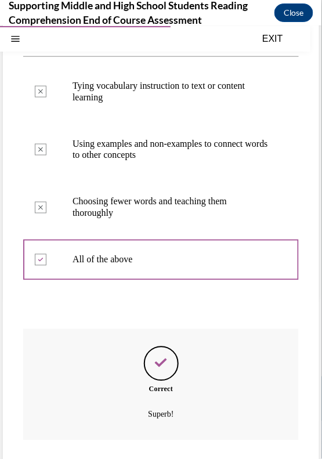
scroll to position [255, 0]
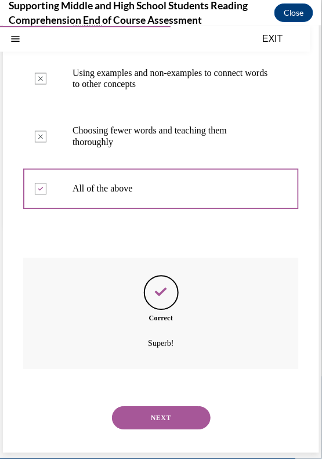
click at [166, 410] on button "NEXT" at bounding box center [161, 417] width 99 height 23
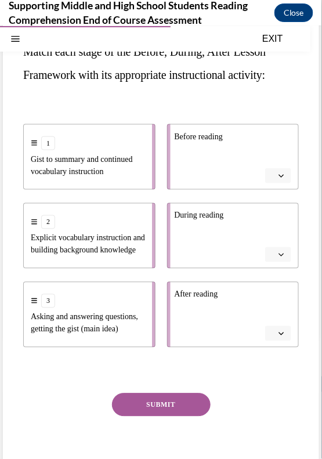
scroll to position [164, 0]
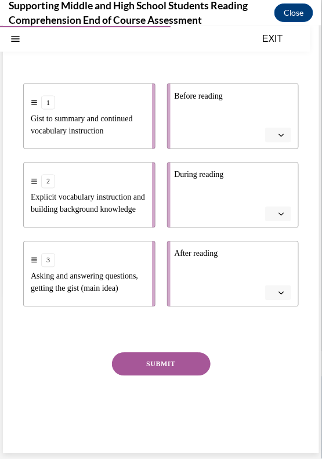
click at [278, 132] on span "button" at bounding box center [281, 134] width 8 height 8
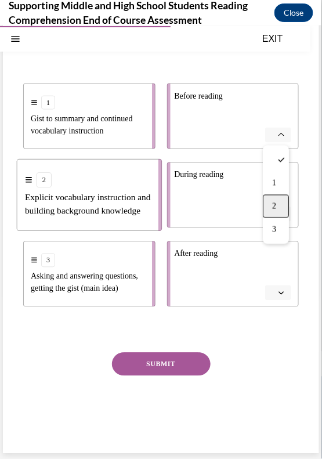
click at [274, 203] on span "2" at bounding box center [274, 205] width 4 height 9
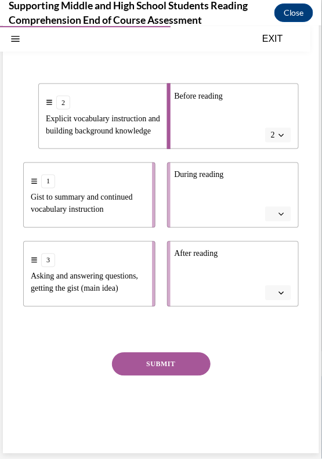
click at [274, 209] on span "Please select an option" at bounding box center [273, 214] width 4 height 12
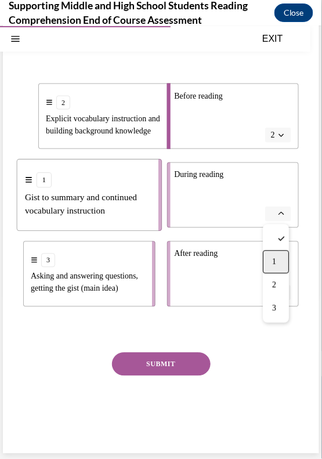
click at [277, 270] on div "1" at bounding box center [276, 261] width 26 height 23
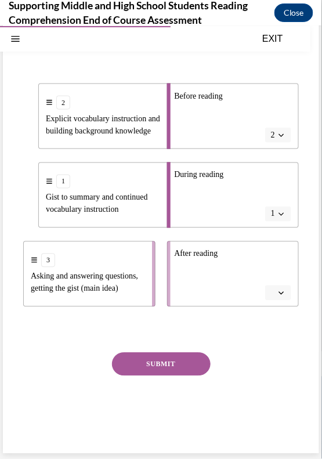
click at [281, 295] on icon "button" at bounding box center [281, 292] width 6 height 6
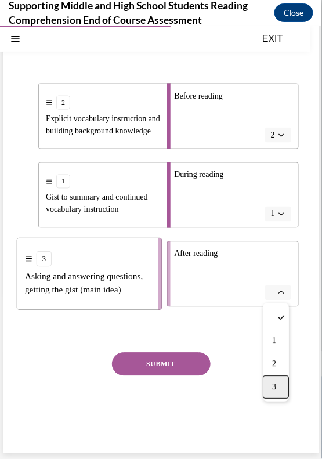
click at [282, 384] on div "3" at bounding box center [276, 386] width 26 height 23
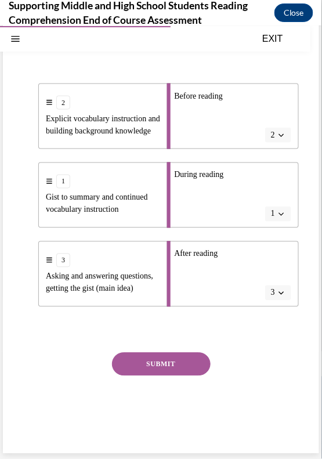
click at [163, 357] on button "SUBMIT" at bounding box center [161, 363] width 99 height 23
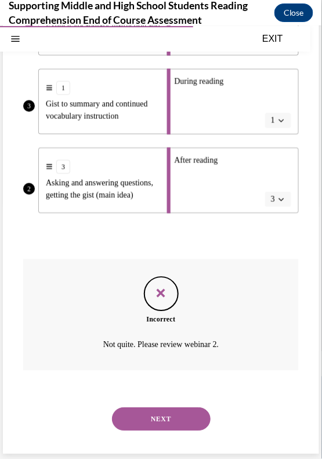
scroll to position [257, 0]
click at [177, 420] on button "NEXT" at bounding box center [161, 417] width 99 height 23
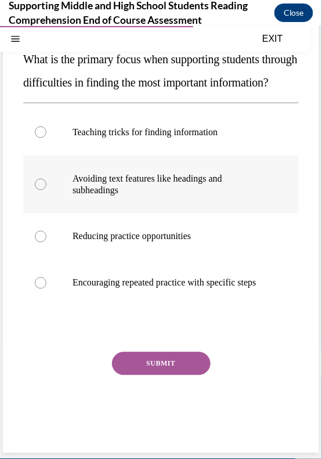
scroll to position [132, 0]
click at [83, 288] on p "Encouraging repeated practice with specific steps" at bounding box center [170, 283] width 197 height 12
click at [46, 288] on input "Encouraging repeated practice with specific steps" at bounding box center [41, 283] width 12 height 12
radio input "true"
click at [155, 375] on button "SUBMIT" at bounding box center [161, 362] width 99 height 23
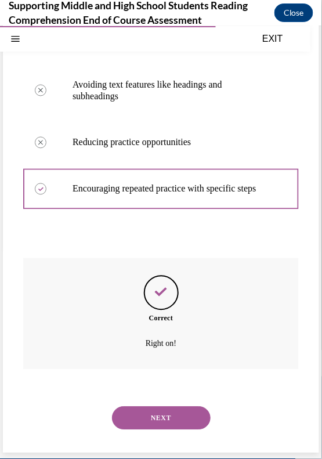
scroll to position [244, 0]
click at [147, 415] on button "NEXT" at bounding box center [161, 417] width 99 height 23
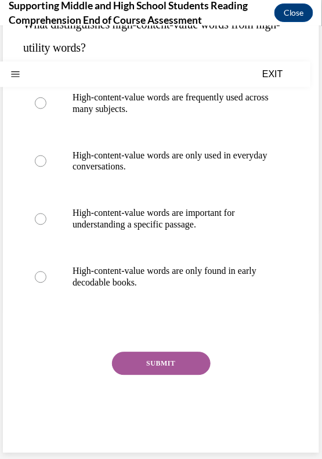
scroll to position [0, 0]
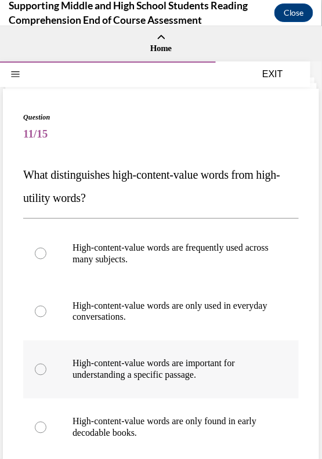
click at [115, 360] on p "High-content-value words are important for understanding a specific passage." at bounding box center [170, 368] width 197 height 23
click at [46, 363] on input "High-content-value words are important for understanding a specific passage." at bounding box center [41, 369] width 12 height 12
radio input "true"
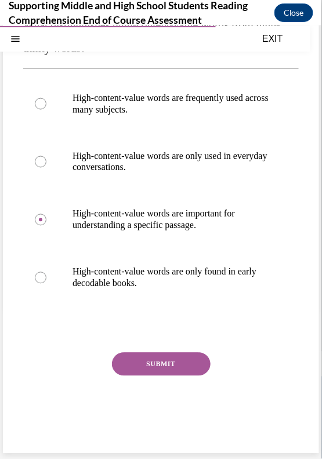
click at [140, 360] on button "SUBMIT" at bounding box center [161, 363] width 99 height 23
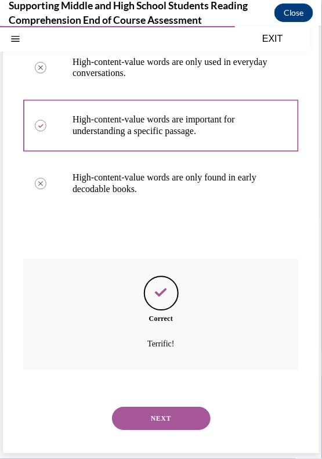
click at [159, 408] on button "NEXT" at bounding box center [161, 417] width 99 height 23
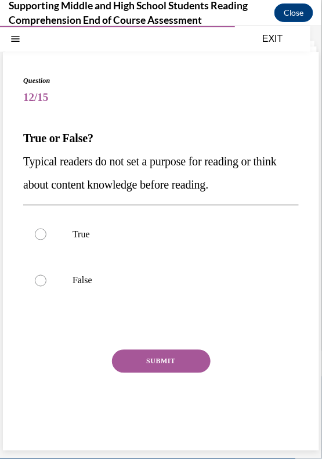
scroll to position [36, 0]
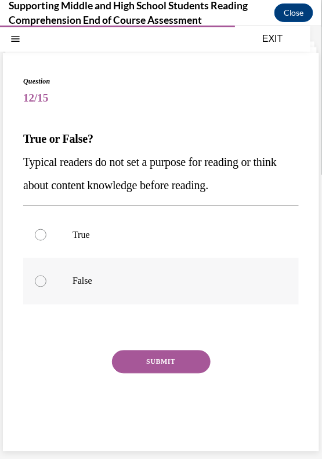
click at [77, 287] on label "False" at bounding box center [160, 280] width 275 height 46
click at [46, 286] on input "False" at bounding box center [41, 281] width 12 height 12
radio input "true"
click at [164, 357] on button "SUBMIT" at bounding box center [161, 361] width 99 height 23
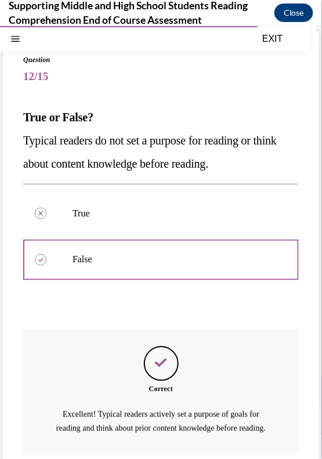
scroll to position [155, 0]
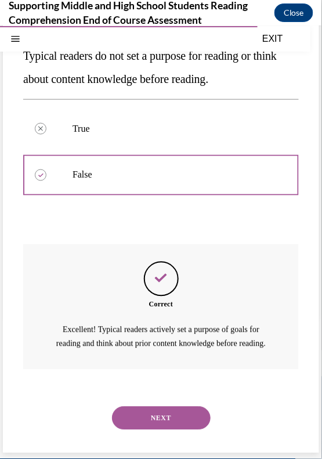
click at [160, 411] on button "NEXT" at bounding box center [161, 417] width 99 height 23
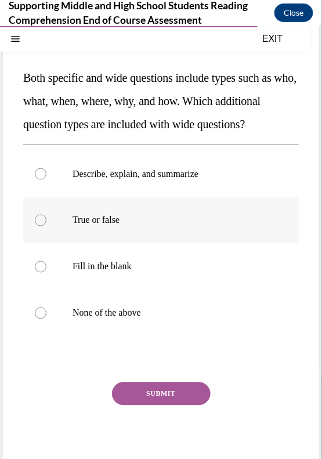
scroll to position [122, 0]
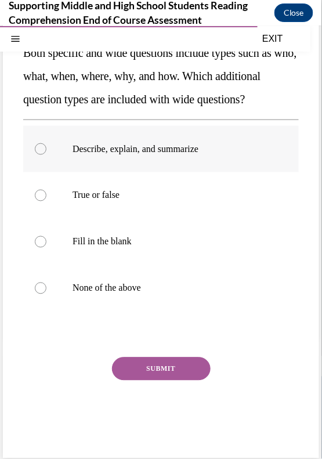
click at [59, 172] on label "Describe, explain, and summarize" at bounding box center [160, 148] width 275 height 46
click at [46, 154] on input "Describe, explain, and summarize" at bounding box center [41, 149] width 12 height 12
radio input "true"
click at [152, 380] on button "SUBMIT" at bounding box center [161, 368] width 99 height 23
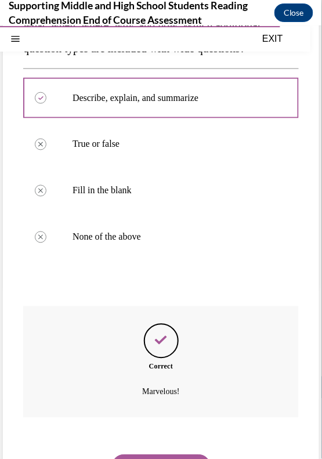
scroll to position [244, 0]
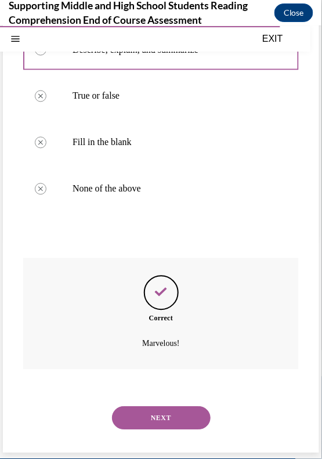
click at [155, 409] on button "NEXT" at bounding box center [161, 417] width 99 height 23
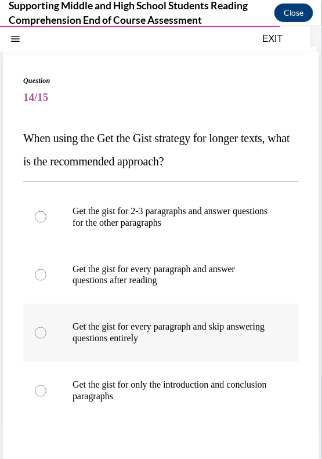
scroll to position [39, 0]
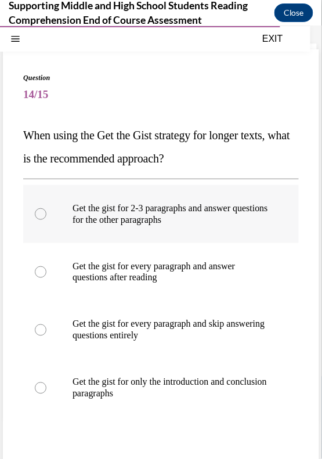
click at [47, 216] on label "Get the gist for 2-3 paragraphs and answer questions for the other paragraphs" at bounding box center [160, 213] width 275 height 58
click at [46, 216] on input "Get the gist for 2-3 paragraphs and answer questions for the other paragraphs" at bounding box center [41, 214] width 12 height 12
radio input "true"
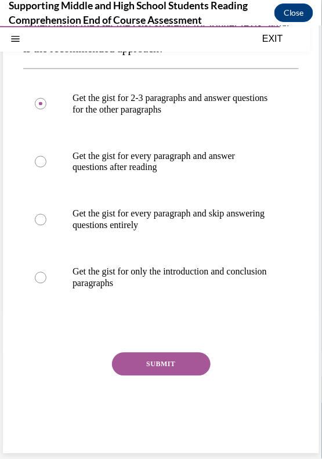
click at [141, 369] on button "SUBMIT" at bounding box center [161, 363] width 99 height 23
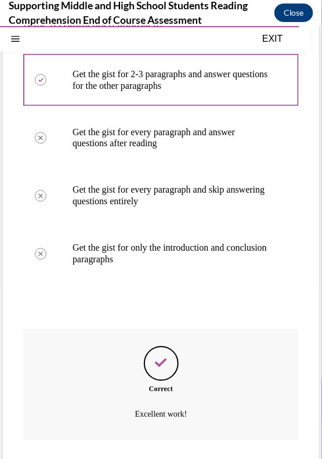
scroll to position [244, 0]
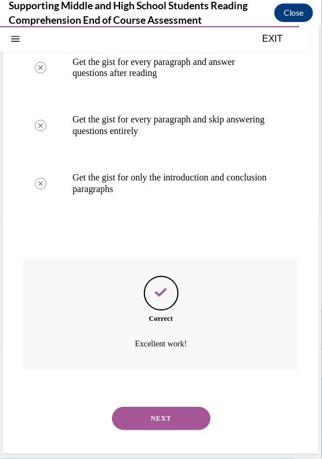
click at [147, 412] on button "NEXT" at bounding box center [161, 417] width 99 height 23
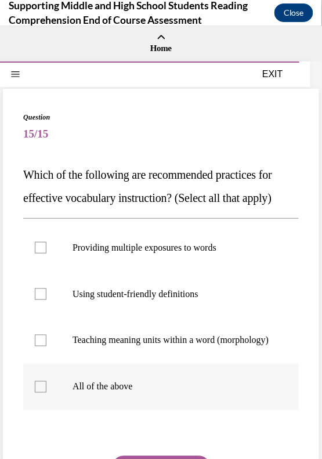
click at [100, 392] on p "All of the above" at bounding box center [170, 386] width 197 height 12
click at [46, 392] on input "All of the above" at bounding box center [41, 386] width 12 height 12
checkbox input "true"
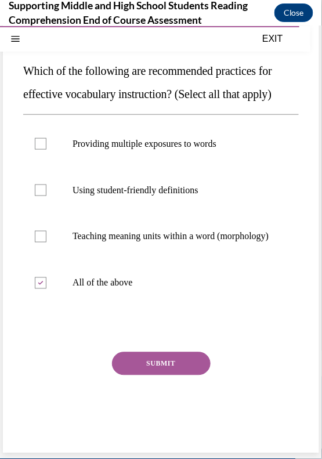
click at [157, 364] on button "SUBMIT" at bounding box center [161, 362] width 99 height 23
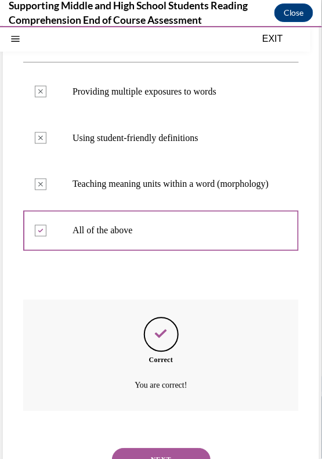
scroll to position [209, 0]
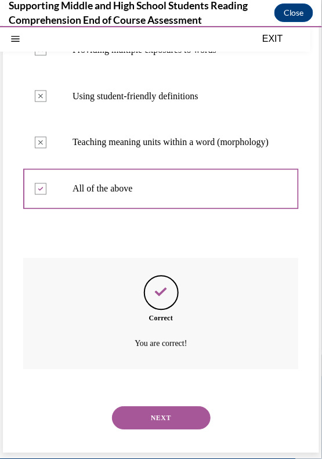
click at [165, 418] on button "NEXT" at bounding box center [161, 417] width 99 height 23
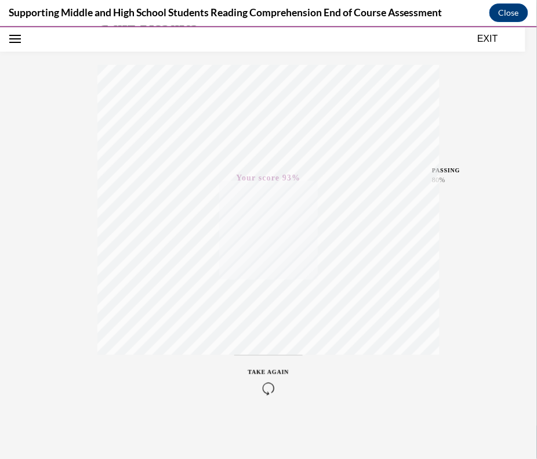
scroll to position [0, 0]
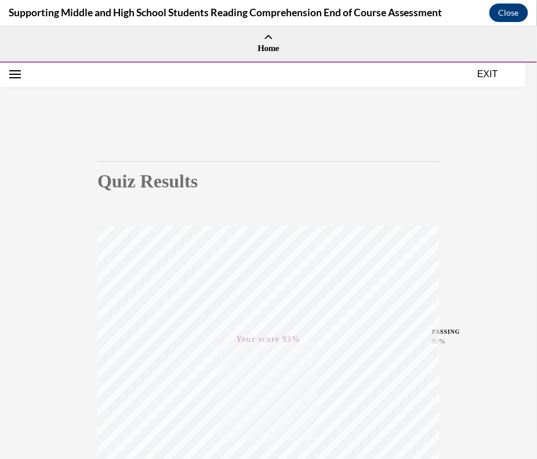
click at [321, 71] on button "EXIT" at bounding box center [488, 74] width 70 height 14
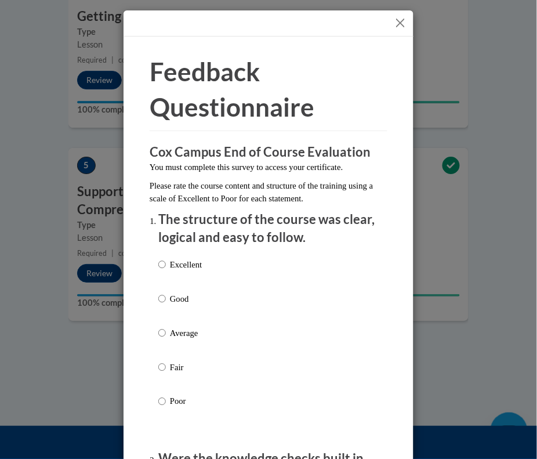
click at [178, 331] on p "Average" at bounding box center [186, 332] width 32 height 13
click at [166, 331] on input "Average" at bounding box center [162, 332] width 8 height 13
radio input "true"
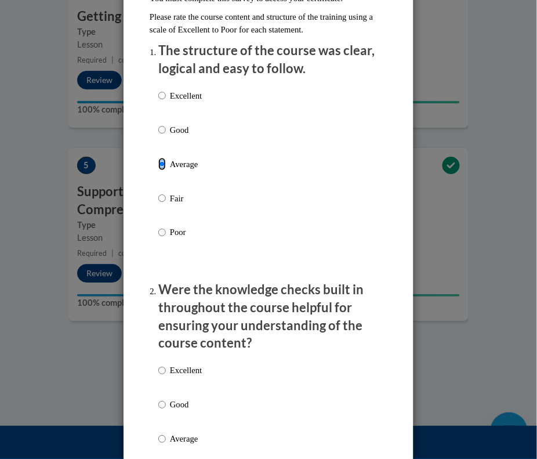
scroll to position [198, 0]
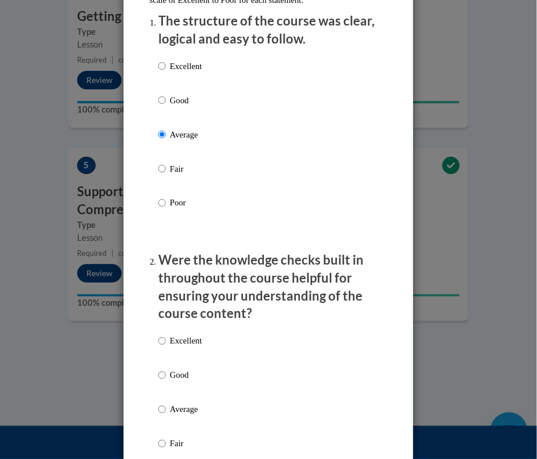
click at [180, 407] on p "Average" at bounding box center [186, 409] width 32 height 13
click at [166, 407] on input "Average" at bounding box center [162, 409] width 8 height 13
radio input "true"
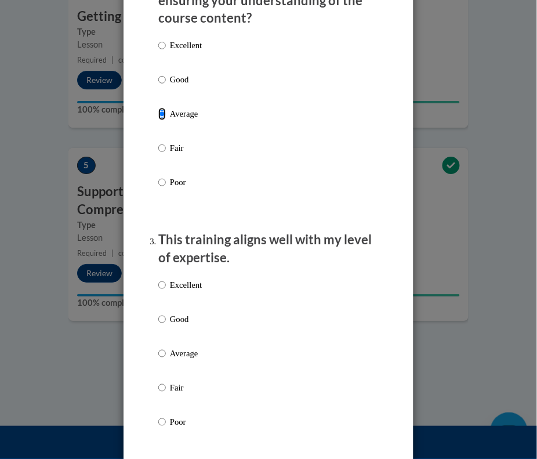
scroll to position [499, 0]
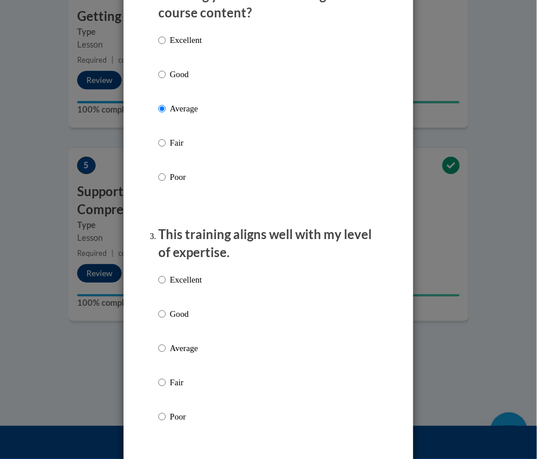
click at [176, 354] on label "Average" at bounding box center [179, 357] width 43 height 31
click at [166, 354] on input "Average" at bounding box center [162, 348] width 8 height 13
radio input "true"
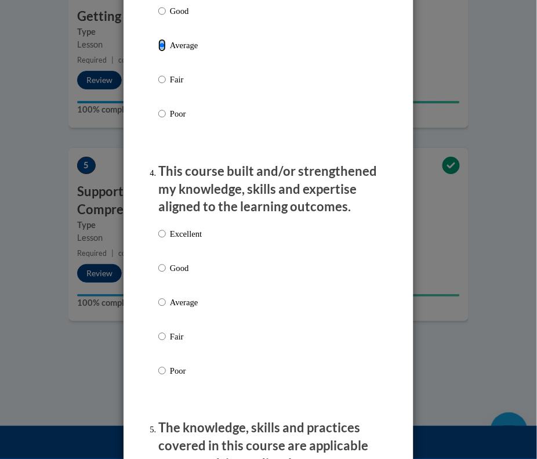
scroll to position [823, 0]
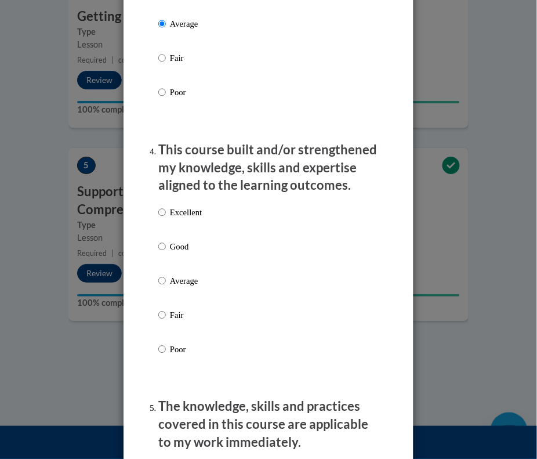
click at [183, 285] on p "Average" at bounding box center [186, 280] width 32 height 13
click at [166, 285] on input "Average" at bounding box center [162, 280] width 8 height 13
radio input "true"
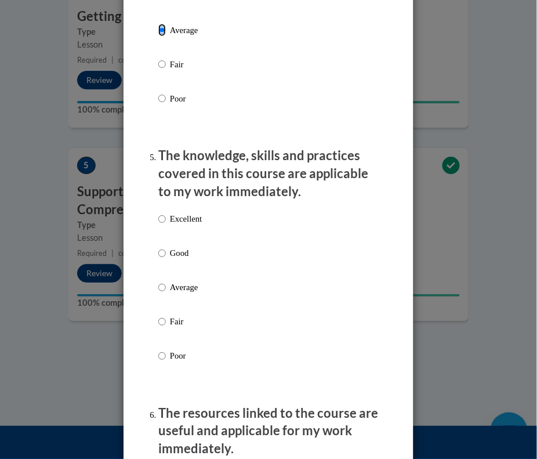
scroll to position [1094, 0]
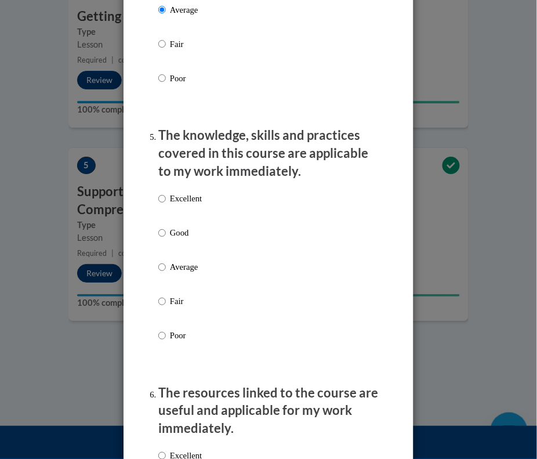
click at [181, 268] on p "Average" at bounding box center [186, 267] width 32 height 13
click at [166, 268] on input "Average" at bounding box center [162, 267] width 8 height 13
radio input "true"
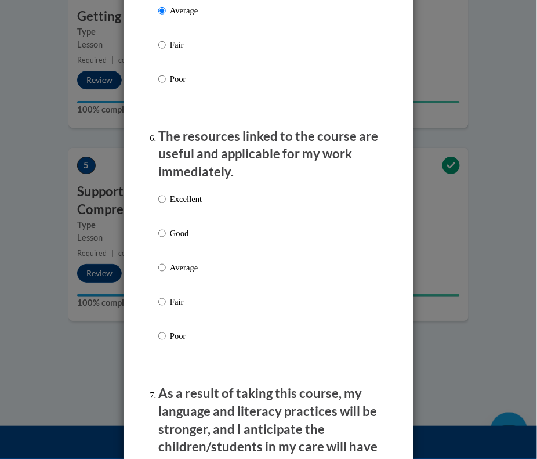
click at [181, 268] on p "Average" at bounding box center [186, 267] width 32 height 13
click at [166, 268] on input "Average" at bounding box center [162, 267] width 8 height 13
radio input "true"
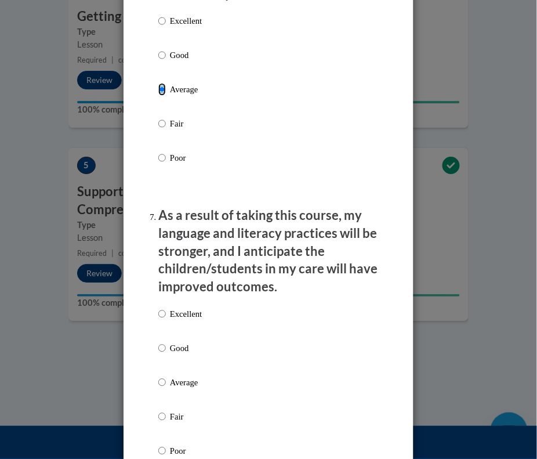
scroll to position [1661, 0]
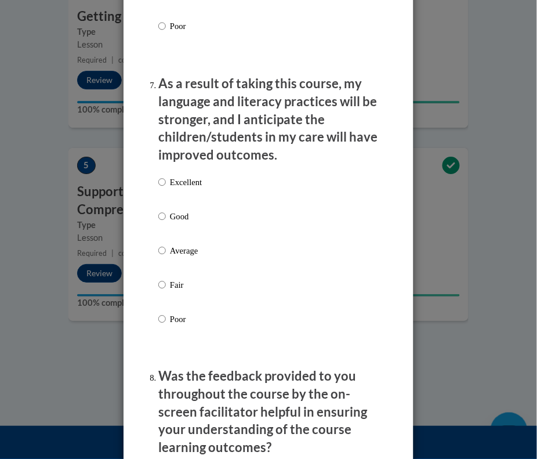
click at [180, 250] on p "Average" at bounding box center [186, 250] width 32 height 13
click at [166, 250] on input "Average" at bounding box center [162, 250] width 8 height 13
radio input "true"
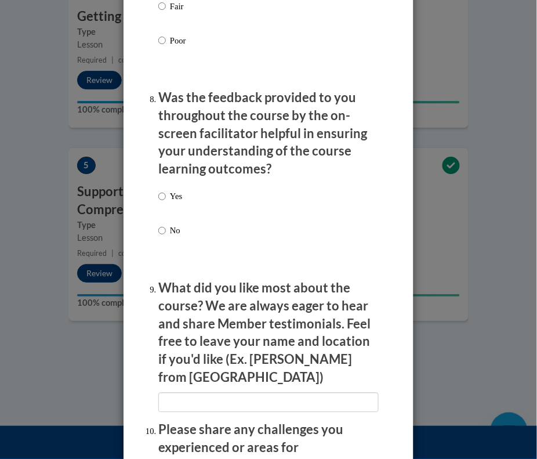
scroll to position [1964, 0]
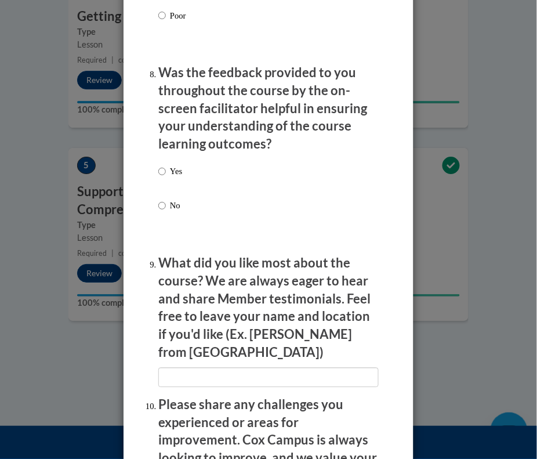
click at [162, 215] on label "No" at bounding box center [170, 214] width 24 height 31
click at [162, 212] on input "No" at bounding box center [162, 205] width 8 height 13
radio input "true"
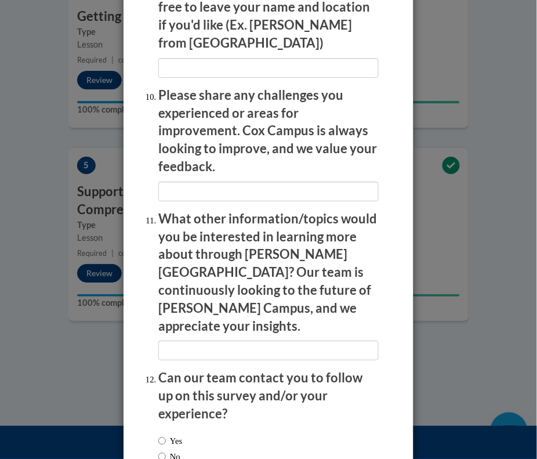
scroll to position [2291, 0]
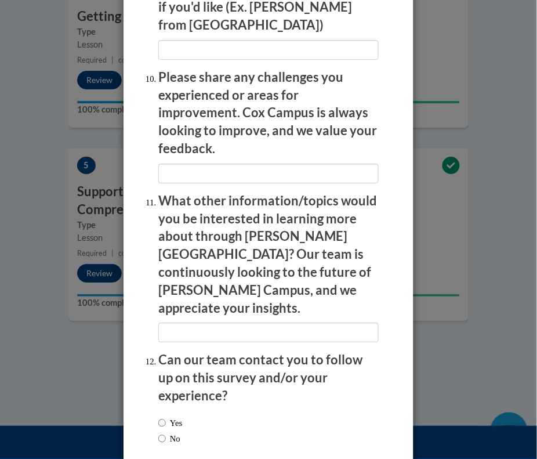
click at [180, 432] on label "No" at bounding box center [169, 438] width 22 height 13
click at [166, 432] on input "No" at bounding box center [162, 438] width 8 height 13
radio input "true"
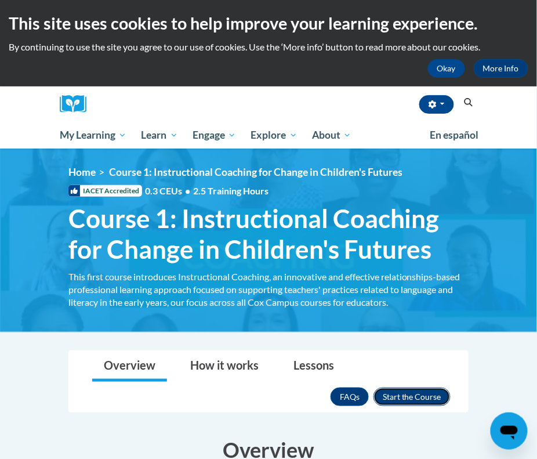
click at [432, 399] on button "Enroll" at bounding box center [411, 396] width 77 height 19
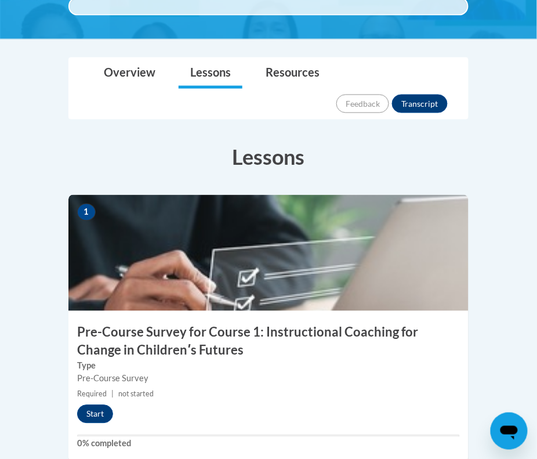
scroll to position [343, 0]
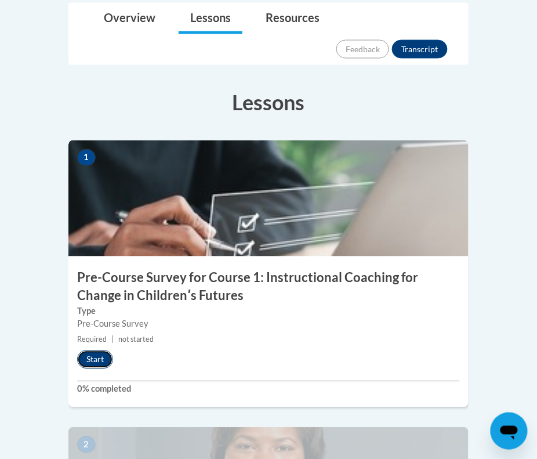
click at [90, 350] on button "Start" at bounding box center [95, 359] width 36 height 19
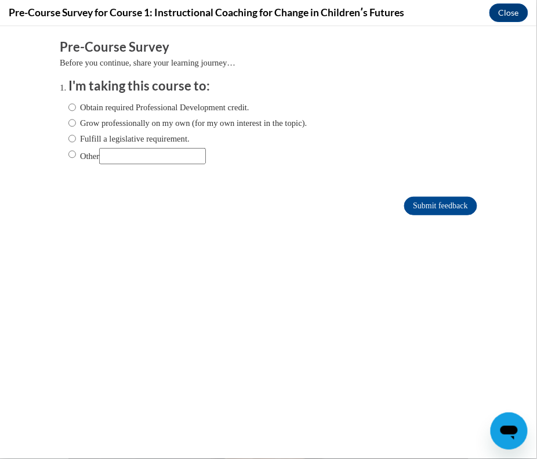
scroll to position [0, 0]
click at [71, 140] on input "Fulfill a legislative requirement." at bounding box center [72, 138] width 8 height 13
radio input "true"
click at [441, 206] on input "Submit feedback" at bounding box center [440, 205] width 73 height 19
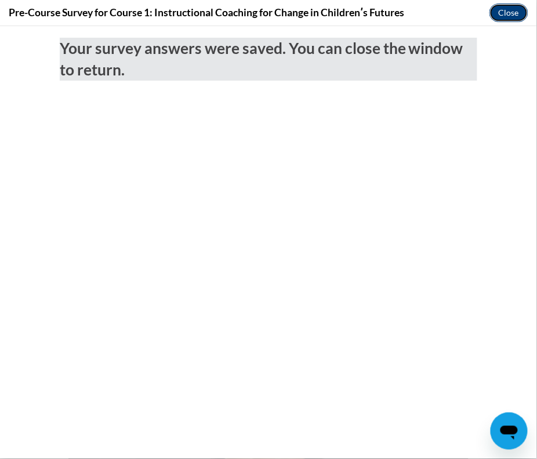
click at [520, 15] on button "Close" at bounding box center [508, 12] width 39 height 19
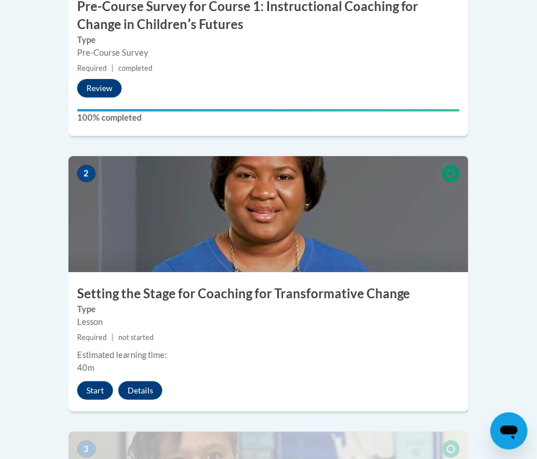
scroll to position [615, 0]
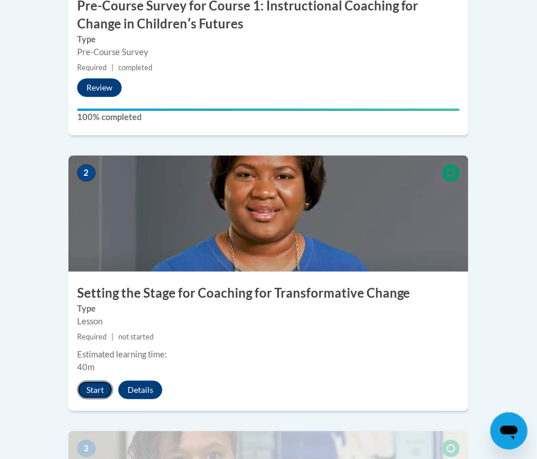
click at [92, 380] on button "Start" at bounding box center [95, 389] width 36 height 19
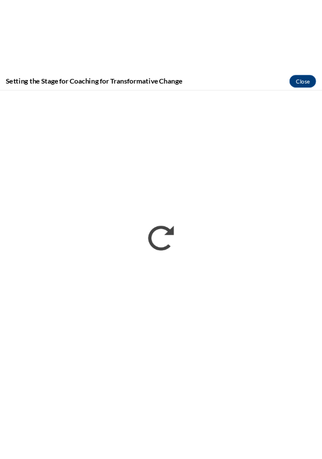
scroll to position [641, 0]
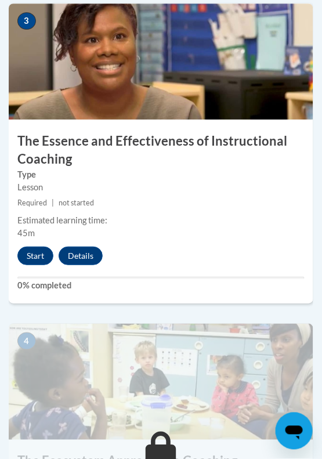
scroll to position [1057, 0]
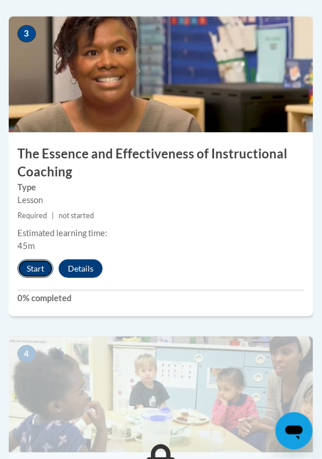
click at [27, 267] on button "Start" at bounding box center [35, 268] width 36 height 19
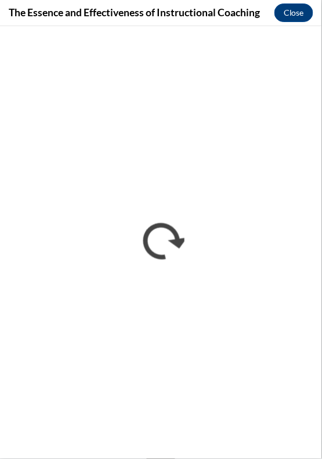
scroll to position [0, 0]
